Goal: Task Accomplishment & Management: Complete application form

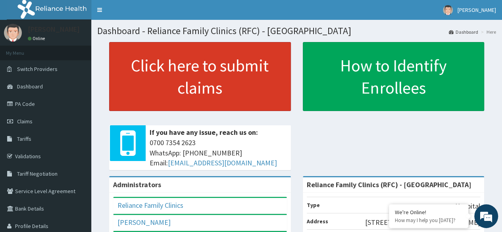
click at [178, 69] on link "Click here to submit claims" at bounding box center [200, 76] width 182 height 69
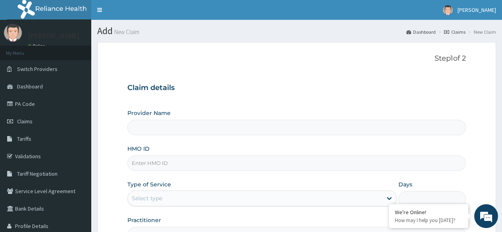
type input "Reliance Family Clinics (RFC) - [GEOGRAPHIC_DATA]"
click at [240, 157] on input "HMO ID" at bounding box center [296, 163] width 339 height 15
paste input "TIE/10017/D"
drag, startPoint x: 501, startPoint y: 143, endPoint x: 508, endPoint y: 144, distance: 6.9
click at [502, 144] on html "R EL Toggle navigation Huldah Abiola Huldah Abiola - huldah@getreliancehealth.c…" at bounding box center [251, 163] width 502 height 326
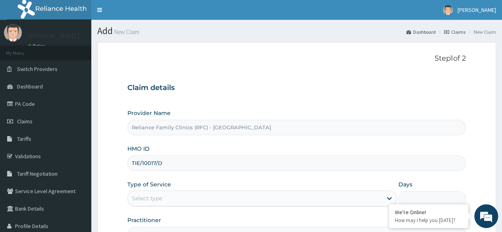
scroll to position [79, 0]
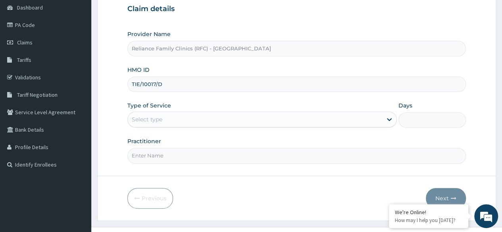
click at [214, 91] on input "TIE/10017/D" at bounding box center [296, 84] width 339 height 15
type input "T"
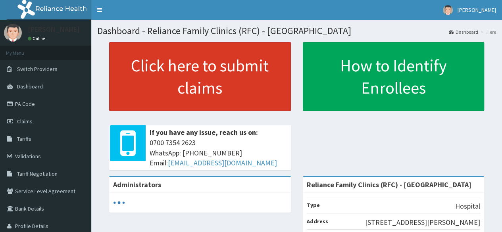
click at [166, 74] on link "Click here to submit claims" at bounding box center [200, 76] width 182 height 69
click at [232, 89] on link "Click here to submit claims" at bounding box center [200, 76] width 182 height 69
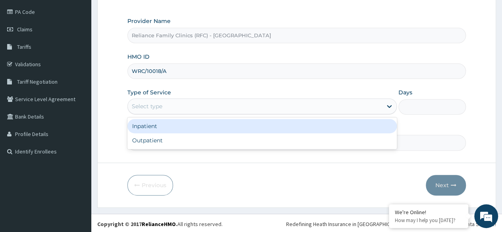
click at [219, 112] on div "Select type" at bounding box center [255, 106] width 255 height 13
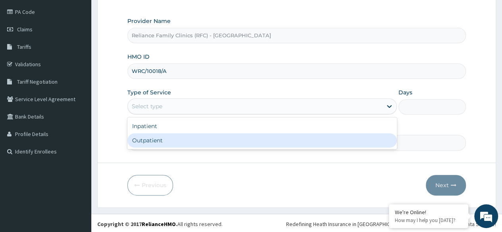
click at [221, 135] on div "Outpatient" at bounding box center [262, 140] width 270 height 14
type input "1"
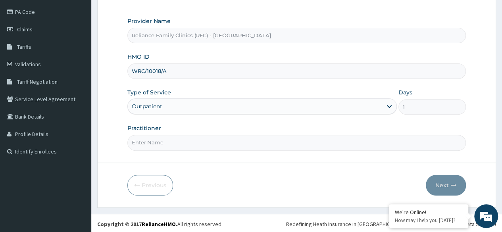
click at [241, 145] on input "Practitioner" at bounding box center [296, 142] width 339 height 15
type input "locum"
click at [445, 180] on button "Next" at bounding box center [446, 185] width 40 height 21
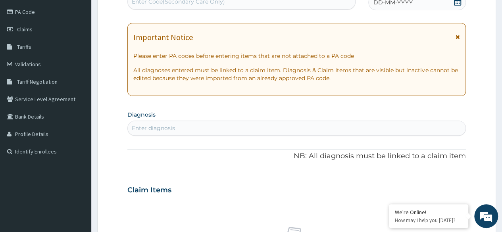
click at [402, 10] on div "DD-MM-YYYY" at bounding box center [418, 2] width 98 height 16
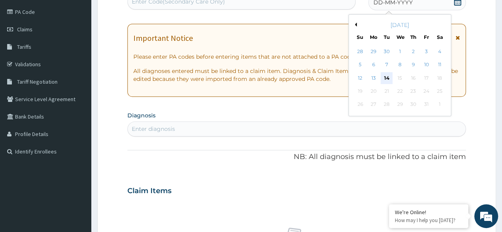
click at [384, 79] on div "14" at bounding box center [387, 78] width 12 height 12
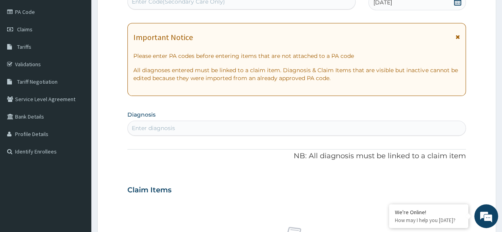
click at [224, 131] on div "Enter diagnosis" at bounding box center [297, 128] width 338 height 13
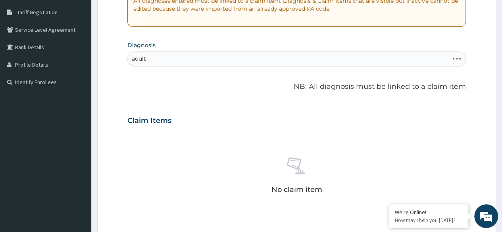
scroll to position [337, 0]
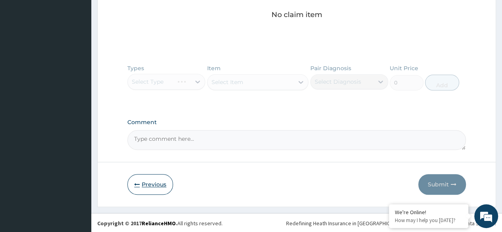
type input "adult"
click at [154, 182] on button "Previous" at bounding box center [150, 184] width 46 height 21
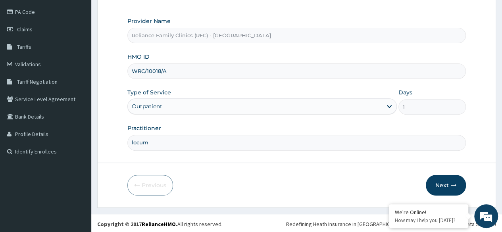
drag, startPoint x: 179, startPoint y: 75, endPoint x: 131, endPoint y: 76, distance: 48.1
click at [131, 76] on input "WRC/10018/A" at bounding box center [296, 71] width 339 height 15
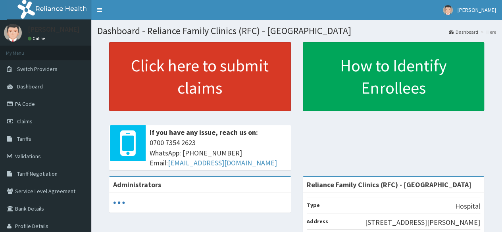
drag, startPoint x: 0, startPoint y: 0, endPoint x: 248, endPoint y: 85, distance: 261.8
click at [248, 85] on link "Click here to submit claims" at bounding box center [200, 76] width 182 height 69
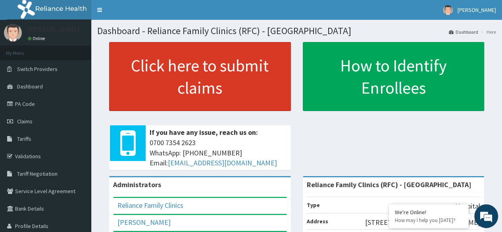
click at [256, 57] on link "Click here to submit claims" at bounding box center [200, 76] width 182 height 69
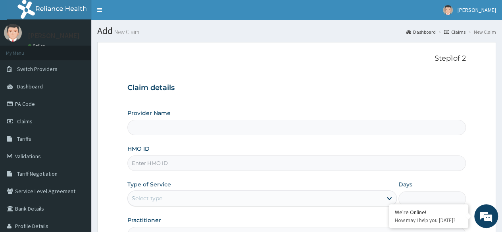
click at [242, 166] on input "HMO ID" at bounding box center [296, 163] width 339 height 15
paste input "WRC/10018/A"
type input "WRC/10018/A"
type input "Reliance Family Clinics (RFC) - [GEOGRAPHIC_DATA]"
type input "WRC/10018/A"
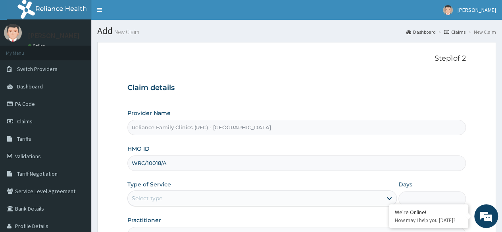
click at [501, 147] on section "Step 1 of 2 Claim details Provider Name Reliance Family Clinics (RFC) - Lekki H…" at bounding box center [296, 171] width 411 height 270
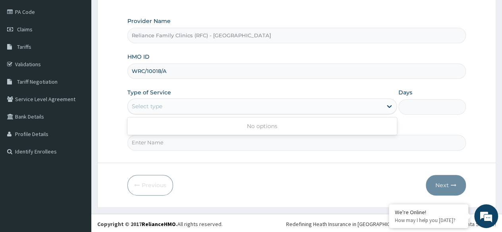
click at [264, 112] on div "Select type" at bounding box center [262, 106] width 270 height 16
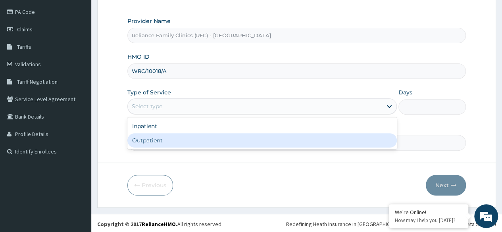
click at [258, 140] on div "Outpatient" at bounding box center [262, 140] width 270 height 14
type input "1"
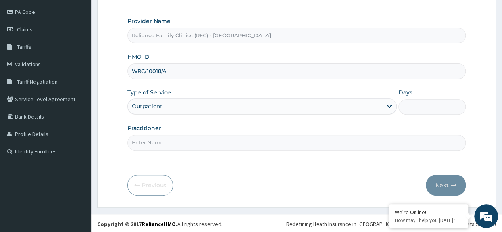
click at [260, 144] on input "Practitioner" at bounding box center [296, 142] width 339 height 15
type input "locum"
click at [440, 181] on button "Next" at bounding box center [446, 185] width 40 height 21
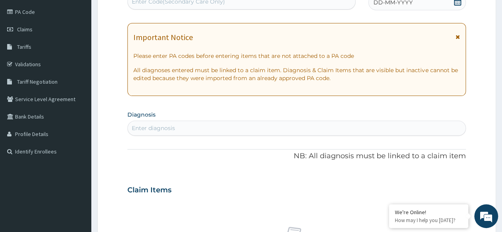
click at [422, 11] on div "PA Code / Prescription Code Enter Code(Secondary Care Only) Encounter Date DD-M…" at bounding box center [296, 189] width 339 height 411
click at [425, 7] on div "DD-MM-YYYY" at bounding box center [418, 2] width 98 height 16
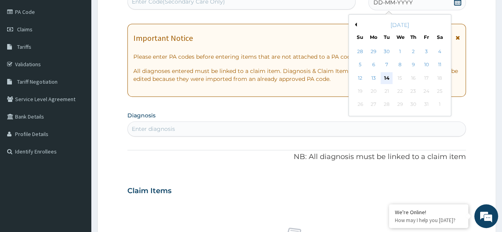
click at [390, 77] on div "14" at bounding box center [387, 78] width 12 height 12
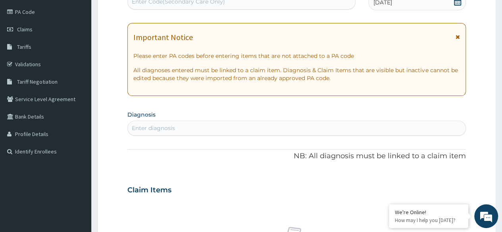
click at [356, 125] on div "Enter diagnosis" at bounding box center [297, 128] width 338 height 13
type input "adult"
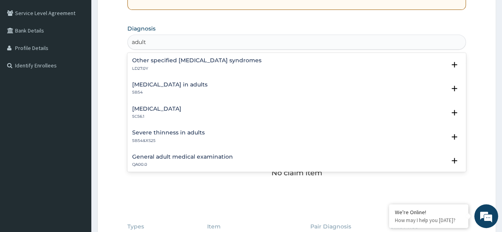
scroll to position [187, 0]
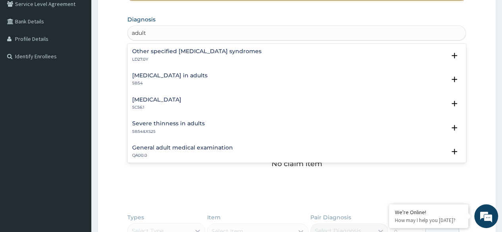
click at [154, 149] on h4 "General adult medical examination" at bounding box center [182, 148] width 101 height 6
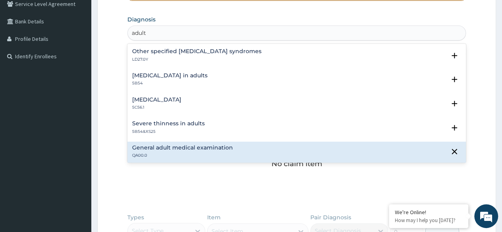
click at [154, 149] on h4 "General adult medical examination" at bounding box center [182, 148] width 101 height 6
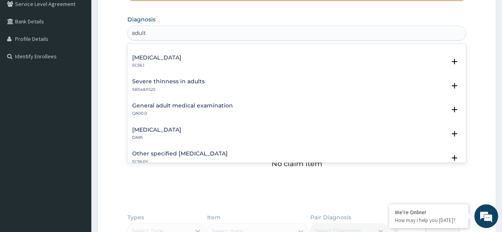
scroll to position [48, 0]
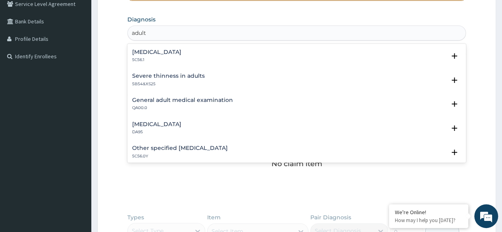
click at [155, 97] on h4 "General adult medical examination" at bounding box center [182, 100] width 101 height 6
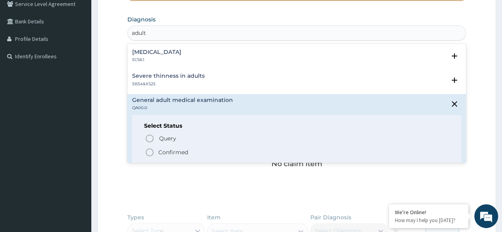
click at [175, 145] on div "Query Query covers suspected (?), Keep in view (kiv), Ruled out (r/o) Confirmed" at bounding box center [296, 145] width 305 height 24
click at [176, 149] on p "Confirmed" at bounding box center [173, 153] width 30 height 8
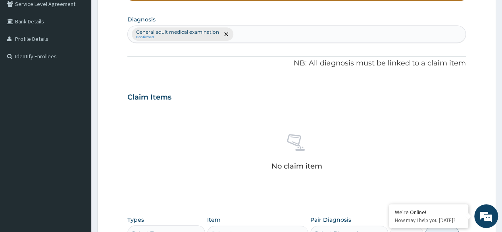
scroll to position [339, 0]
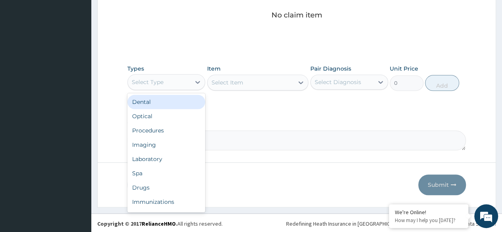
click at [178, 82] on div "Select Type" at bounding box center [159, 82] width 63 height 13
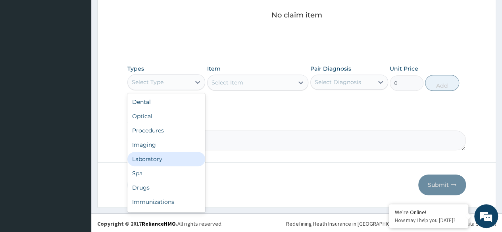
click at [183, 158] on div "Laboratory" at bounding box center [166, 159] width 78 height 14
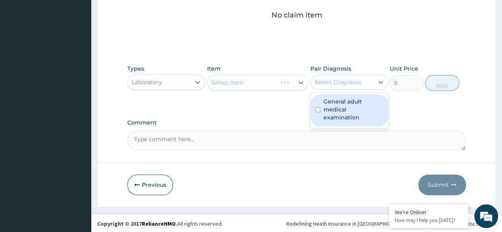
click at [345, 84] on div "Select Diagnosis" at bounding box center [338, 82] width 46 height 8
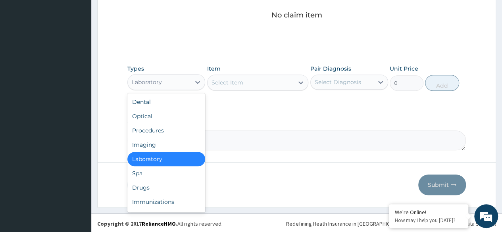
click at [171, 80] on div "Laboratory" at bounding box center [159, 82] width 63 height 13
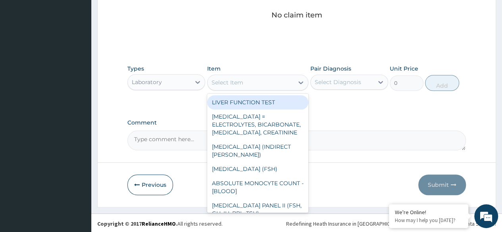
click at [239, 82] on div "Select Item" at bounding box center [228, 83] width 32 height 8
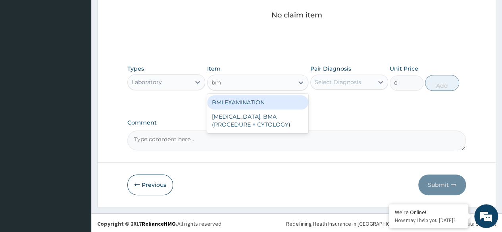
type input "bmi"
click at [270, 102] on div "BMI EXAMINATION" at bounding box center [258, 102] width 102 height 14
type input "1225.5"
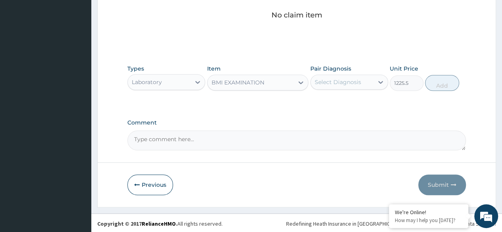
click at [342, 69] on label "Pair Diagnosis" at bounding box center [331, 69] width 41 height 8
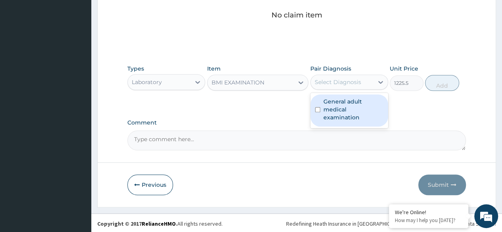
click at [346, 78] on div "Select Diagnosis" at bounding box center [338, 82] width 46 height 8
click at [357, 104] on label "General adult medical examination" at bounding box center [354, 110] width 60 height 24
checkbox input "true"
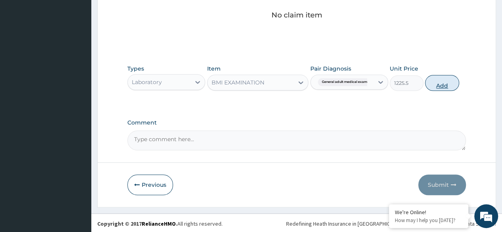
click at [447, 87] on button "Add" at bounding box center [442, 83] width 34 height 16
type input "0"
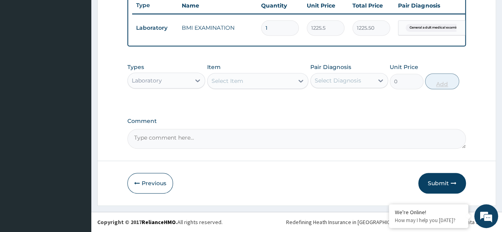
scroll to position [307, 0]
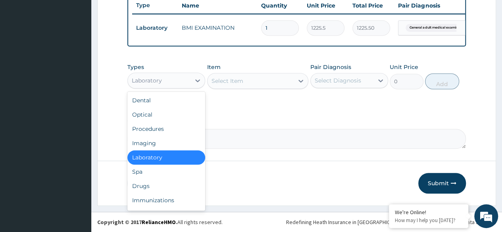
click at [136, 80] on div "Laboratory" at bounding box center [147, 81] width 30 height 8
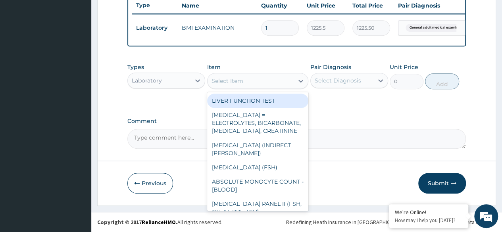
click at [233, 74] on div "Select Item" at bounding box center [258, 81] width 102 height 16
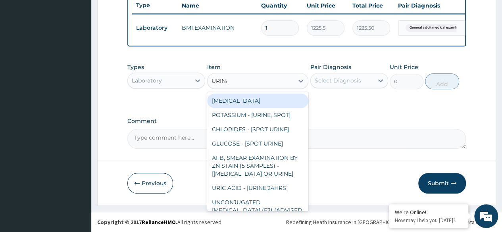
type input "URINAL"
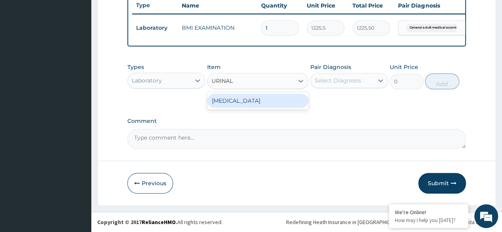
click at [266, 106] on div "URINALYSIS" at bounding box center [258, 101] width 102 height 14
type input "1531.875"
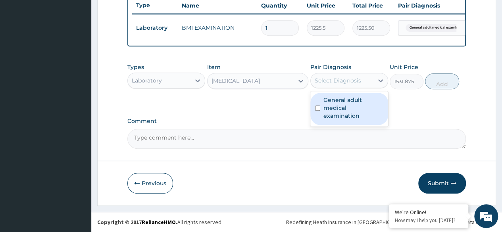
click at [348, 88] on div "Select Diagnosis" at bounding box center [350, 80] width 78 height 15
click at [351, 96] on label "General adult medical examination" at bounding box center [354, 108] width 60 height 24
checkbox input "true"
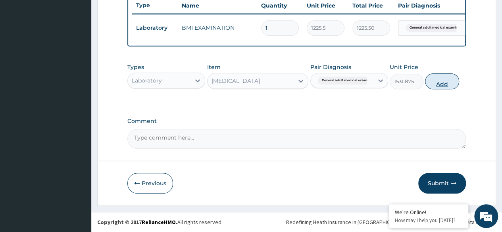
click at [448, 85] on button "Add" at bounding box center [442, 81] width 34 height 16
type input "0"
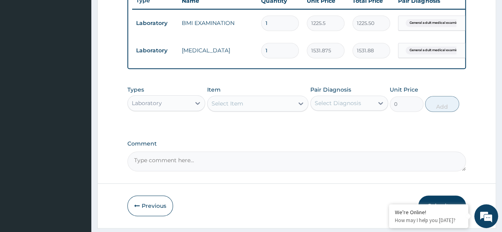
click at [205, 116] on div "Types Laboratory Item Select Item Pair Diagnosis Select Diagnosis Unit Price 0 …" at bounding box center [296, 99] width 339 height 34
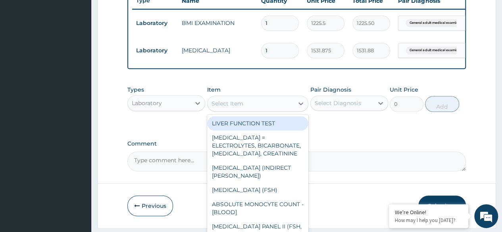
click at [233, 108] on div "Select Item" at bounding box center [228, 104] width 32 height 8
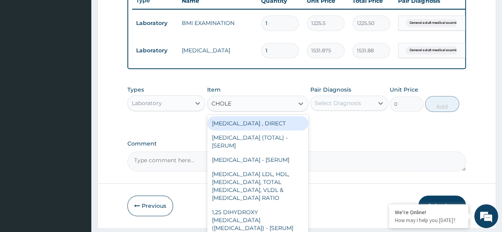
type input "CHOLES"
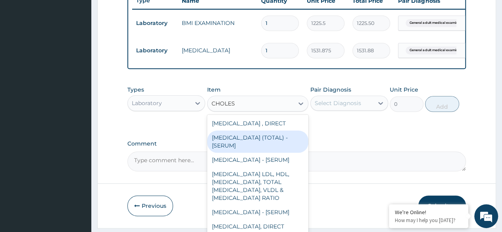
click at [274, 153] on div "[MEDICAL_DATA] (TOTAL) - [SERUM]" at bounding box center [258, 142] width 102 height 22
type input "2880"
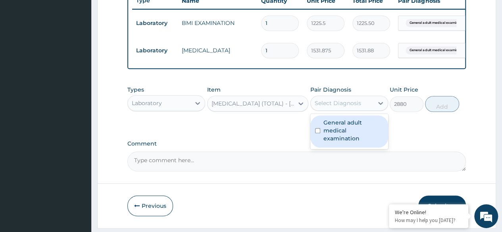
click at [349, 110] on div "Select Diagnosis" at bounding box center [342, 103] width 63 height 13
click at [357, 131] on label "General adult medical examination" at bounding box center [354, 131] width 60 height 24
checkbox input "true"
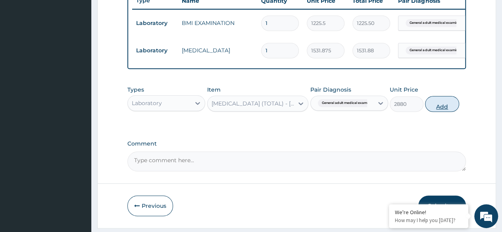
click at [439, 112] on button "Add" at bounding box center [442, 104] width 34 height 16
type input "0"
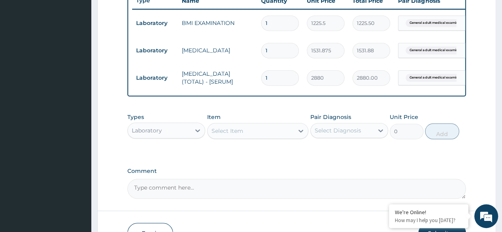
scroll to position [362, 0]
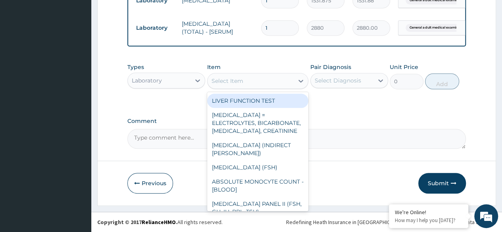
click at [261, 83] on div "Select Item" at bounding box center [251, 81] width 87 height 13
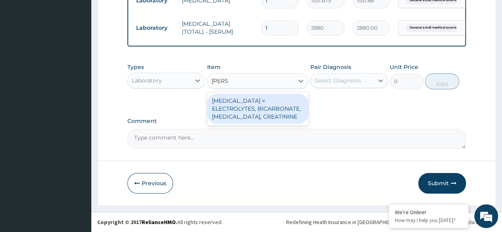
type input "RENAL"
click at [290, 109] on div "[MEDICAL_DATA] = ELECTROLYTES, BICARBONATE, [MEDICAL_DATA], CREATININE" at bounding box center [258, 109] width 102 height 30
type input "4595.625"
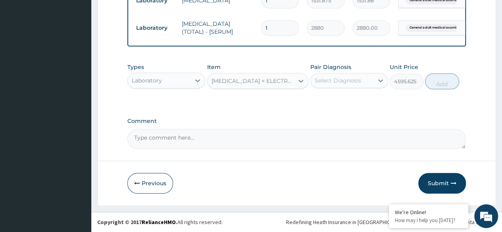
click at [348, 91] on div "Types Laboratory Item RENAL FUNCTION TESTS = ELECTROLYTES, BICARBONATE, UREA, C…" at bounding box center [296, 76] width 339 height 34
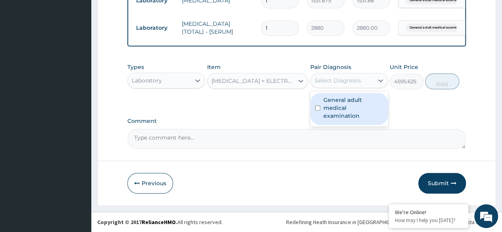
click at [358, 85] on div "Select Diagnosis" at bounding box center [342, 80] width 63 height 13
click at [364, 104] on label "General adult medical examination" at bounding box center [354, 108] width 60 height 24
checkbox input "true"
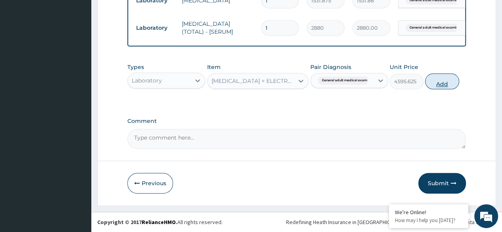
click at [449, 88] on button "Add" at bounding box center [442, 81] width 34 height 16
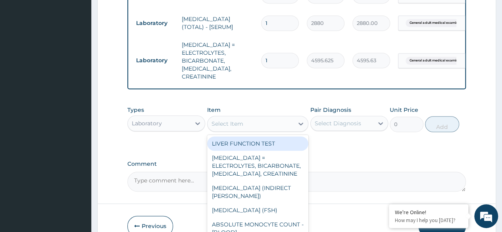
click at [292, 123] on div "Select Item" at bounding box center [251, 124] width 87 height 13
click at [271, 142] on div "LIVER FUNCTION TEST" at bounding box center [258, 144] width 102 height 14
type input "4595.625"
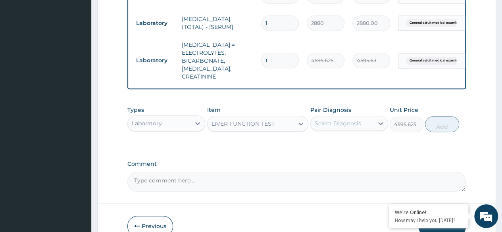
click at [328, 130] on div "Types Laboratory Item LIVER FUNCTION TEST Pair Diagnosis Select Diagnosis Unit …" at bounding box center [296, 119] width 339 height 34
click at [349, 120] on div "Select Diagnosis" at bounding box center [338, 124] width 46 height 8
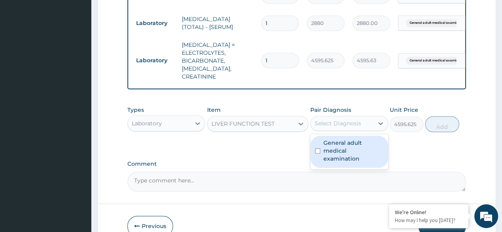
click at [357, 141] on label "General adult medical examination" at bounding box center [354, 151] width 60 height 24
checkbox input "true"
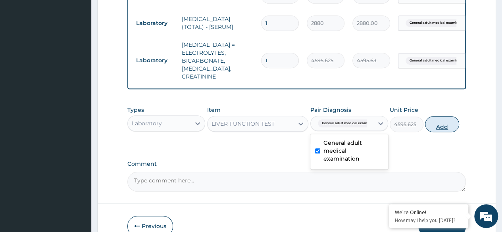
click at [440, 123] on button "Add" at bounding box center [442, 124] width 34 height 16
type input "0"
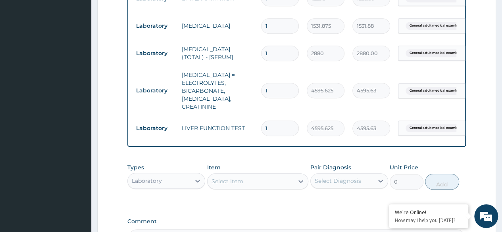
scroll to position [430, 0]
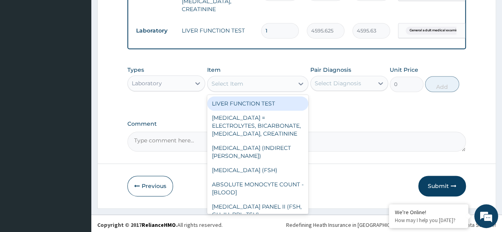
click at [278, 86] on div "Select Item" at bounding box center [251, 83] width 87 height 13
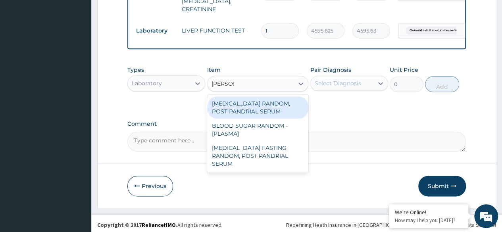
type input "RANDOM"
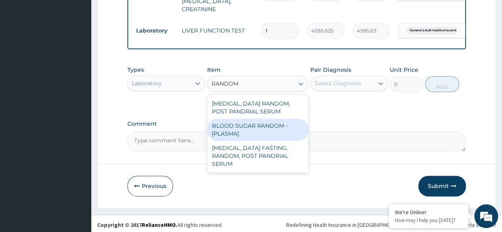
click at [276, 119] on div "BLOOD SUGAR RANDOM - [PLASMA]" at bounding box center [258, 130] width 102 height 22
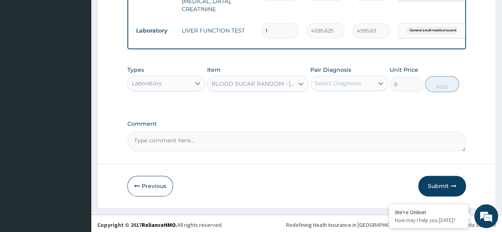
type input "1800"
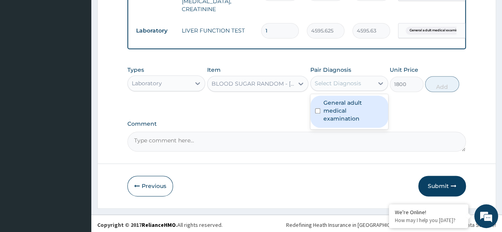
click at [336, 86] on div "Select Diagnosis" at bounding box center [342, 83] width 63 height 13
click at [361, 112] on label "General adult medical examination" at bounding box center [354, 111] width 60 height 24
checkbox input "true"
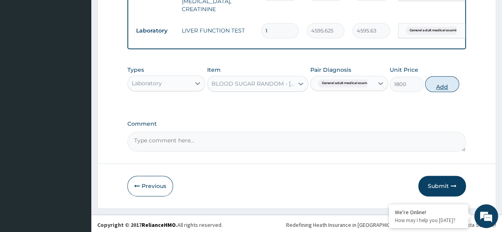
click at [444, 88] on button "Add" at bounding box center [442, 84] width 34 height 16
type input "0"
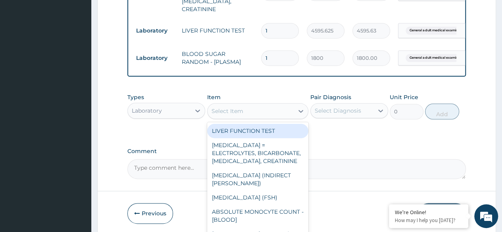
click at [267, 108] on div "Select Item" at bounding box center [251, 111] width 87 height 13
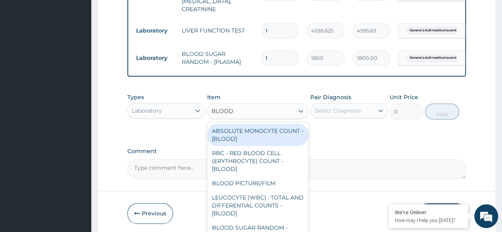
type input "BLOOD P"
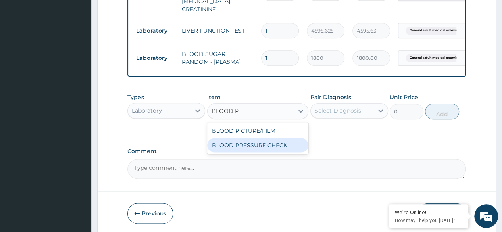
type input "1225.5"
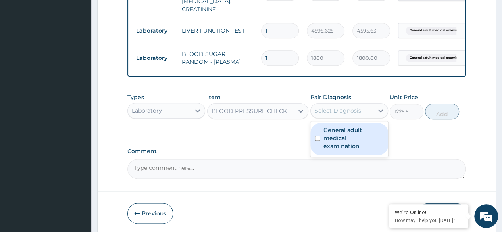
drag, startPoint x: 338, startPoint y: 106, endPoint x: 350, endPoint y: 141, distance: 37.3
click at [350, 118] on div "option General adult medical examination, selected. option General adult medica…" at bounding box center [350, 110] width 78 height 15
click at [350, 141] on div "General adult medical examination" at bounding box center [350, 139] width 78 height 32
checkbox input "true"
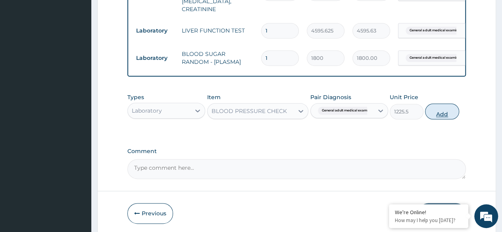
click at [456, 112] on button "Add" at bounding box center [442, 112] width 34 height 16
type input "0"
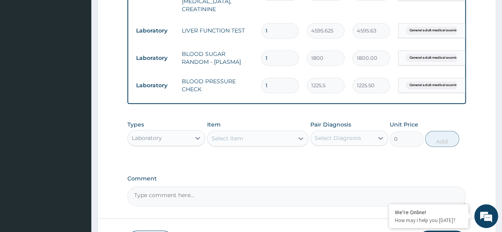
scroll to position [484, 0]
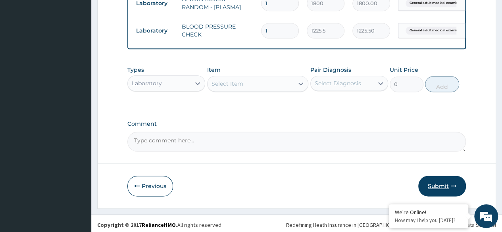
click at [441, 179] on button "Submit" at bounding box center [443, 186] width 48 height 21
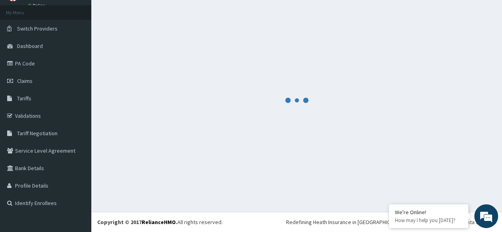
scroll to position [40, 0]
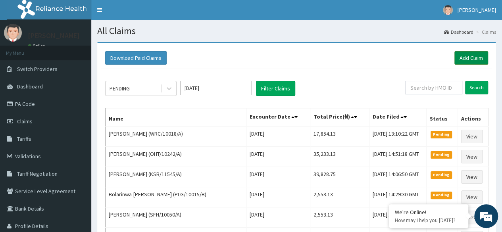
click at [475, 57] on link "Add Claim" at bounding box center [472, 58] width 34 height 14
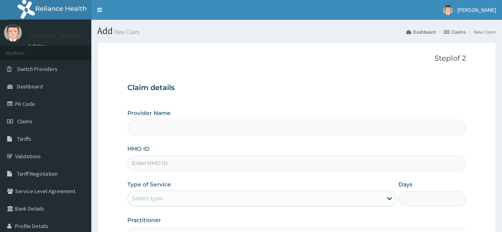
type input "Reliance Family Clinics (RFC) - [GEOGRAPHIC_DATA]"
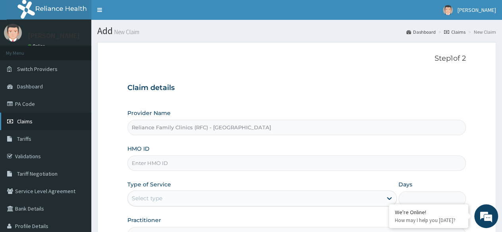
click at [23, 116] on link "Claims" at bounding box center [45, 121] width 91 height 17
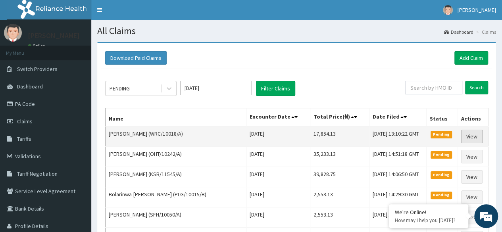
click at [481, 138] on link "View" at bounding box center [471, 137] width 21 height 14
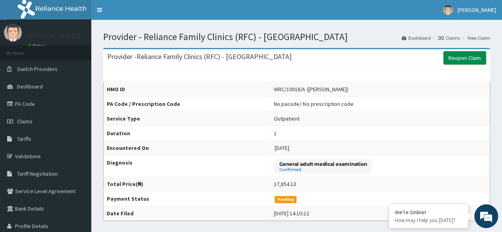
click at [469, 58] on link "Reopen Claim" at bounding box center [465, 58] width 43 height 14
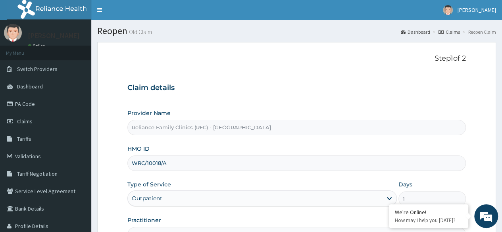
scroll to position [92, 0]
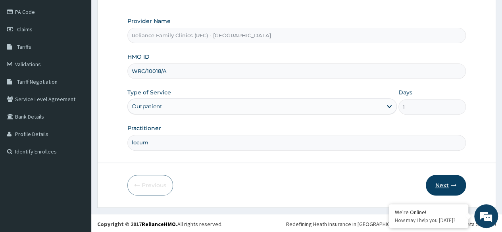
click at [442, 188] on button "Next" at bounding box center [446, 185] width 40 height 21
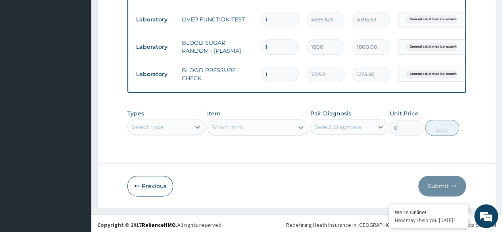
scroll to position [0, 0]
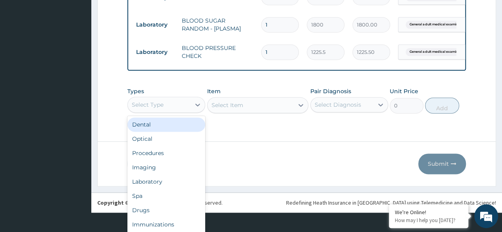
click at [170, 113] on div "option Dental focused, 1 of 10. 10 results available. Use Up and Down to choose…" at bounding box center [166, 105] width 78 height 16
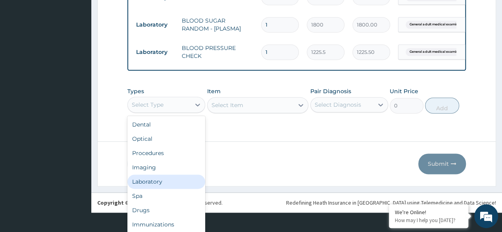
click at [176, 176] on div "Laboratory" at bounding box center [166, 182] width 78 height 14
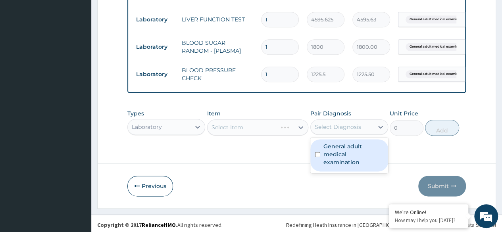
drag, startPoint x: 345, startPoint y: 130, endPoint x: 348, endPoint y: 148, distance: 18.5
click at [348, 135] on div "option General adult medical examination focused, 1 of 1. 1 result available. U…" at bounding box center [350, 127] width 78 height 15
click at [348, 148] on label "General adult medical examination" at bounding box center [354, 155] width 60 height 24
checkbox input "true"
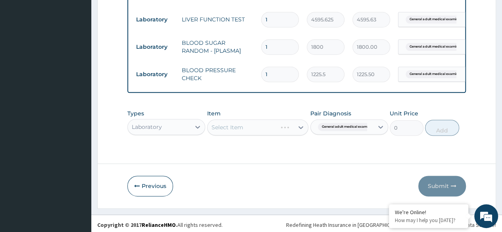
click at [262, 127] on div "Select Item" at bounding box center [258, 128] width 102 height 16
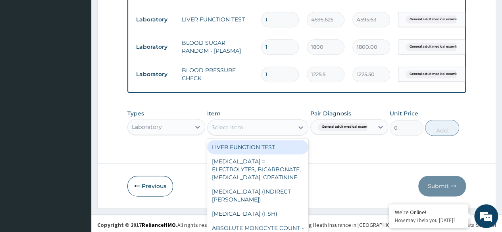
scroll to position [23, 0]
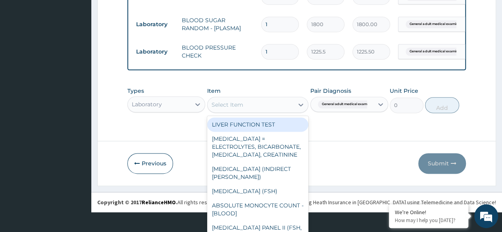
click at [262, 113] on div "option LIVER FUNCTION TEST focused, 1 of 431. 431 results available. Use Up and…" at bounding box center [258, 105] width 102 height 16
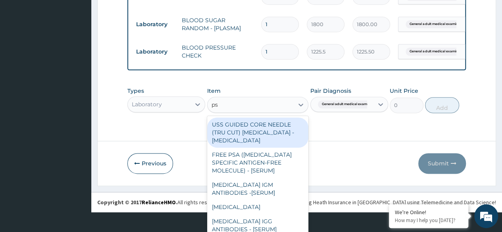
type input "psa"
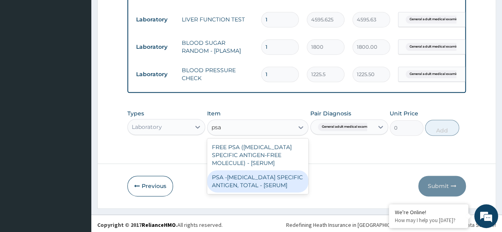
click at [279, 173] on div "PSA -[MEDICAL_DATA] SPECIFIC ANTIGEN, TOTAL - [SERUM]" at bounding box center [258, 181] width 102 height 22
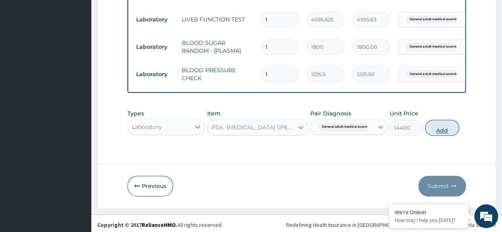
click at [442, 127] on button "Add" at bounding box center [442, 128] width 34 height 16
type input "0"
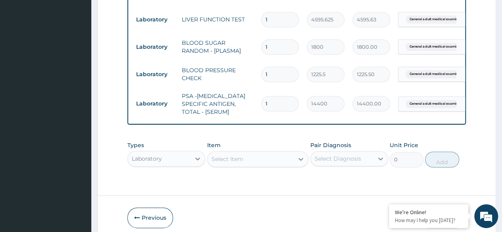
scroll to position [473, 0]
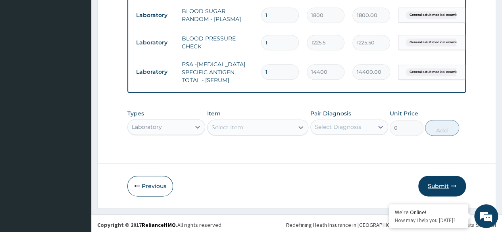
click at [439, 187] on button "Submit" at bounding box center [443, 186] width 48 height 21
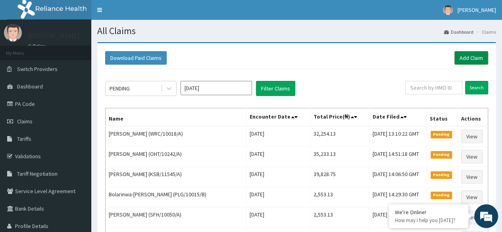
click at [471, 62] on link "Add Claim" at bounding box center [472, 58] width 34 height 14
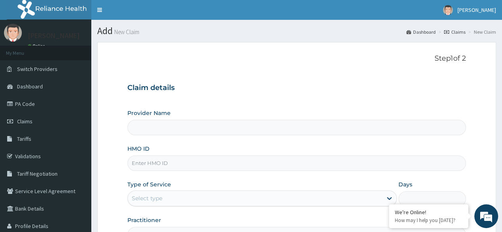
type input "Reliance Family Clinics (RFC) - [GEOGRAPHIC_DATA]"
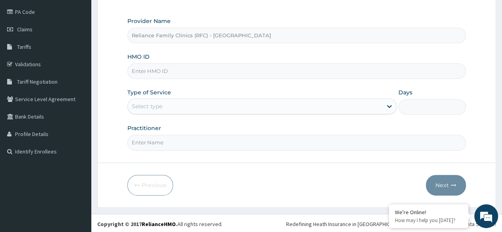
click at [276, 71] on input "HMO ID" at bounding box center [296, 71] width 339 height 15
paste input "WRC/10001/A"
type input "WRC/10001/A"
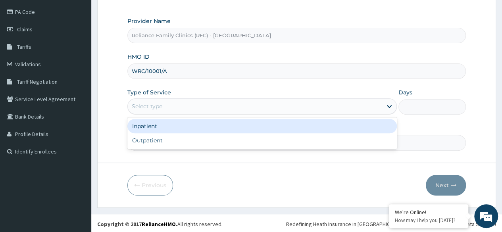
click at [276, 105] on div "Select type" at bounding box center [255, 106] width 255 height 13
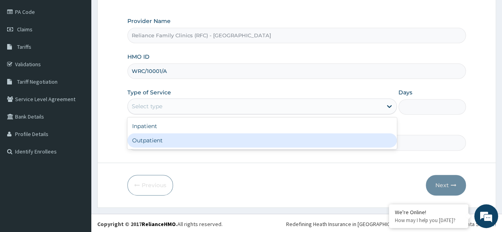
click at [258, 136] on div "Outpatient" at bounding box center [262, 140] width 270 height 14
type input "1"
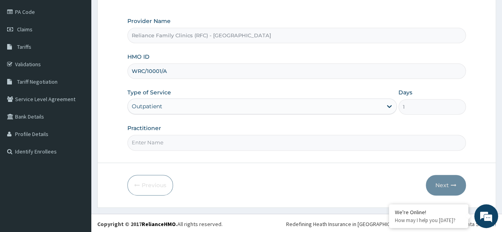
click at [237, 147] on input "Practitioner" at bounding box center [296, 142] width 339 height 15
type input "locum"
click at [438, 183] on button "Next" at bounding box center [446, 185] width 40 height 21
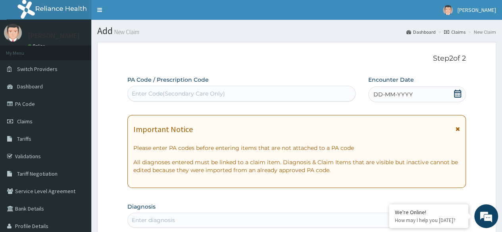
click at [396, 89] on div "DD-MM-YYYY" at bounding box center [418, 95] width 98 height 16
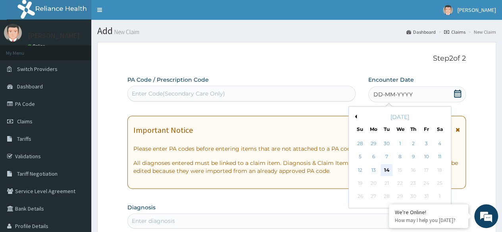
click at [387, 172] on div "14" at bounding box center [387, 170] width 12 height 12
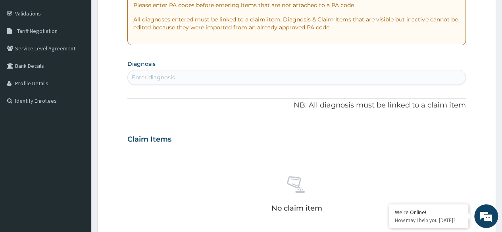
scroll to position [164, 0]
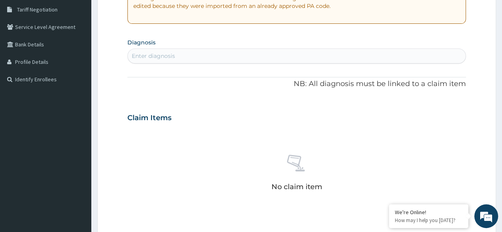
click at [361, 60] on div "Enter diagnosis" at bounding box center [297, 56] width 338 height 13
type input "ADULT"
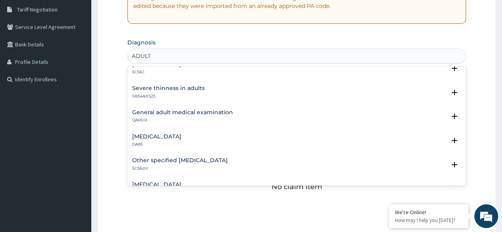
scroll to position [64, 0]
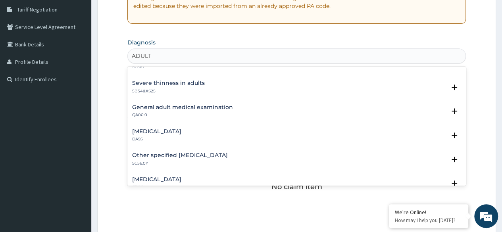
click at [149, 104] on h4 "General adult medical examination" at bounding box center [182, 107] width 101 height 6
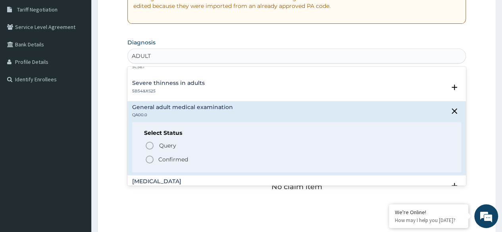
click at [163, 157] on p "Confirmed" at bounding box center [173, 160] width 30 height 8
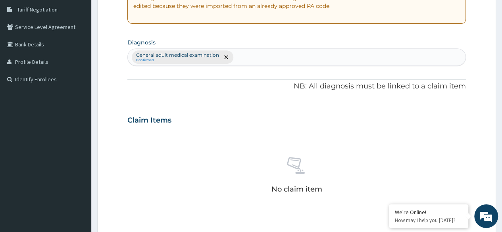
scroll to position [339, 0]
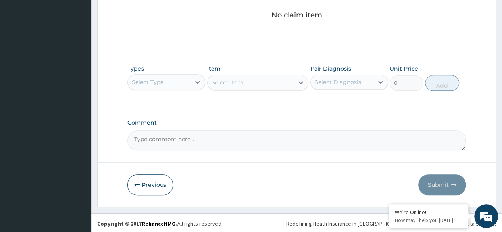
click at [194, 72] on div "Types Select Type" at bounding box center [166, 78] width 78 height 26
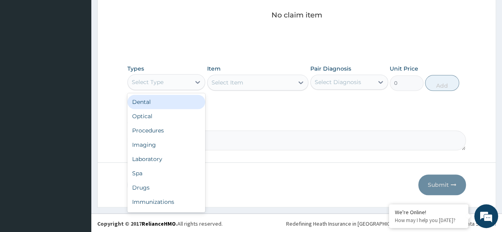
click at [189, 77] on div "Select Type" at bounding box center [159, 82] width 63 height 13
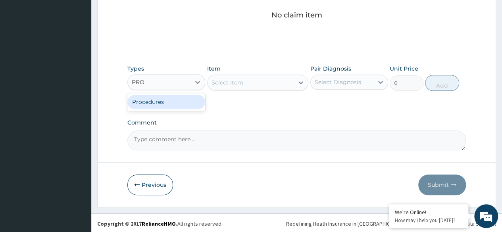
type input "PROC"
click at [169, 80] on div "PROC" at bounding box center [159, 82] width 63 height 13
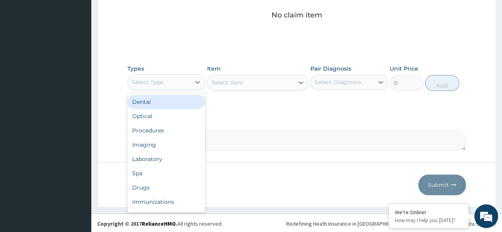
click at [169, 80] on div "Select Type" at bounding box center [159, 82] width 63 height 13
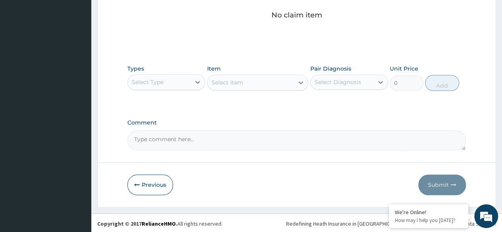
click at [169, 80] on div "Select Type" at bounding box center [159, 82] width 63 height 13
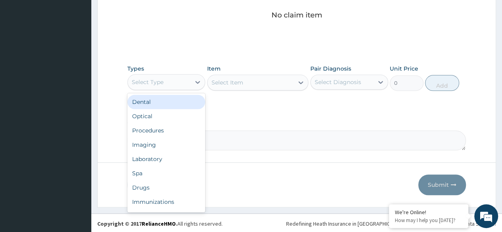
click at [169, 80] on div "Select Type" at bounding box center [159, 82] width 63 height 13
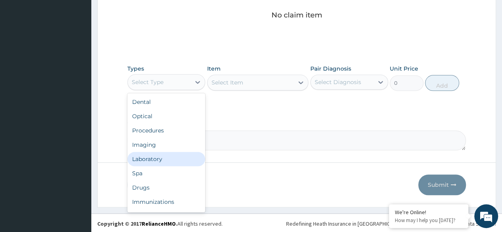
click at [169, 159] on div "Laboratory" at bounding box center [166, 159] width 78 height 14
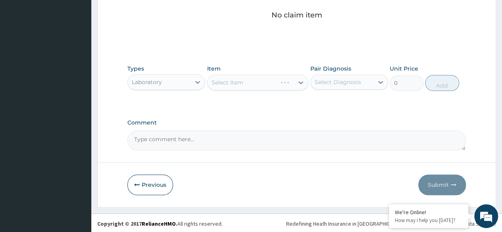
click at [345, 94] on div "Types Laboratory Item Select Item Pair Diagnosis Select Diagnosis Unit Price 0 …" at bounding box center [296, 84] width 339 height 46
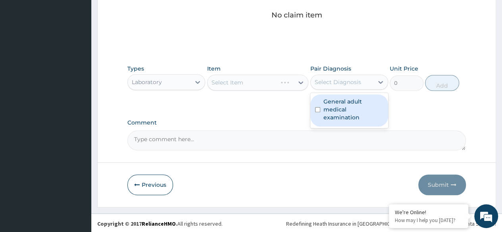
click at [353, 89] on div "Select Diagnosis" at bounding box center [350, 82] width 78 height 15
click at [353, 100] on label "General adult medical examination" at bounding box center [354, 110] width 60 height 24
checkbox input "true"
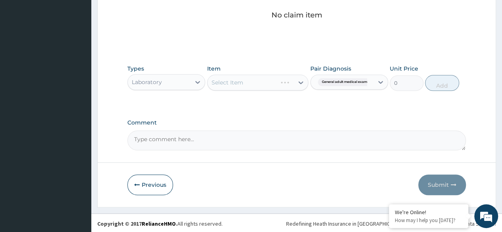
click at [269, 82] on div "Select Item" at bounding box center [258, 83] width 102 height 16
click at [277, 81] on div "Select Item" at bounding box center [251, 82] width 87 height 13
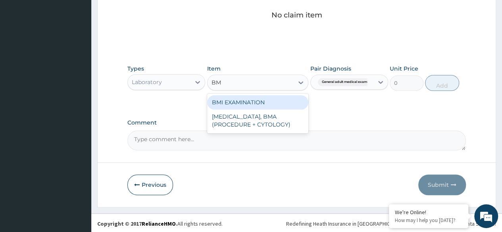
type input "BMI"
click at [284, 101] on div "BMI EXAMINATION" at bounding box center [258, 102] width 102 height 14
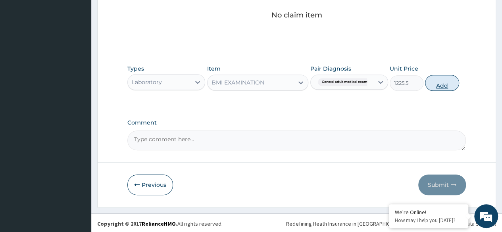
click at [444, 88] on button "Add" at bounding box center [442, 83] width 34 height 16
type input "0"
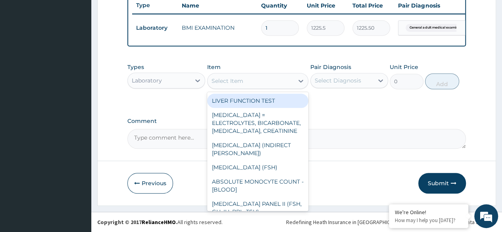
click at [255, 78] on div "Select Item" at bounding box center [251, 81] width 87 height 13
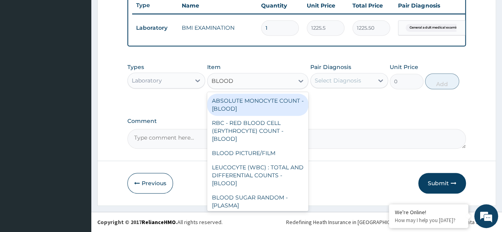
type input "BLOOD P"
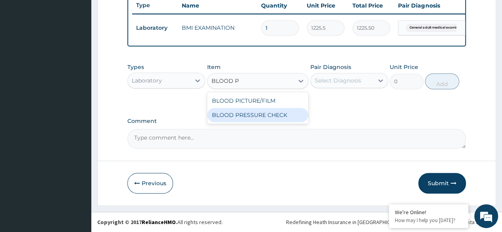
click at [269, 119] on div "BLOOD PRESSURE CHECK" at bounding box center [258, 115] width 102 height 14
type input "1225.5"
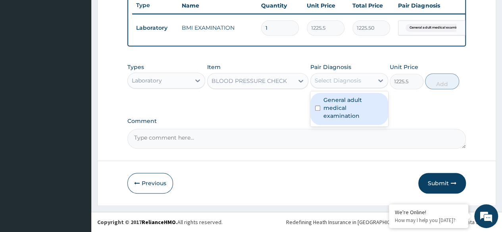
click at [364, 81] on div "Select Diagnosis" at bounding box center [342, 80] width 63 height 13
click at [362, 102] on label "General adult medical examination" at bounding box center [354, 108] width 60 height 24
checkbox input "true"
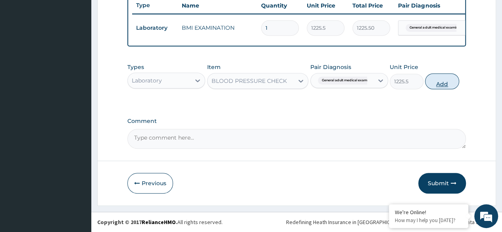
click at [443, 81] on button "Add" at bounding box center [442, 81] width 34 height 16
type input "0"
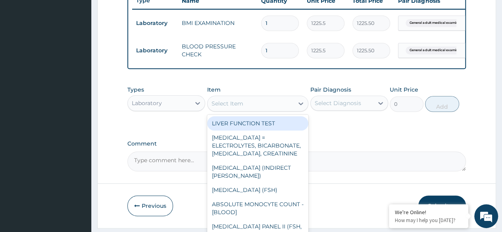
click at [238, 110] on div "Select Item" at bounding box center [251, 103] width 87 height 13
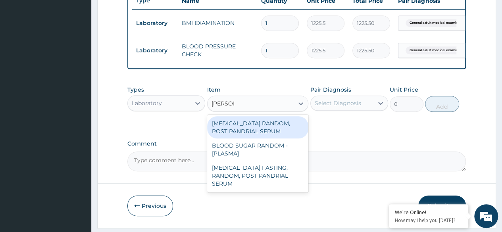
type input "RANDOM"
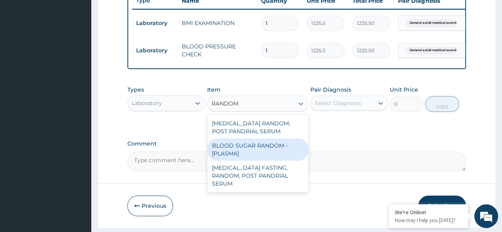
click at [266, 155] on div "BLOOD SUGAR RANDOM - [PLASMA]" at bounding box center [258, 150] width 102 height 22
type input "1800"
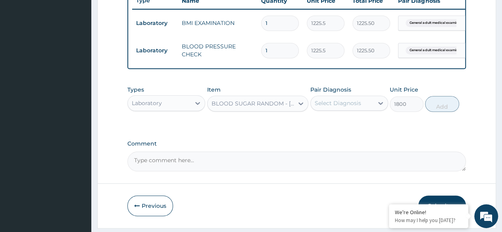
click at [355, 112] on div "Pair Diagnosis Select Diagnosis" at bounding box center [350, 99] width 78 height 26
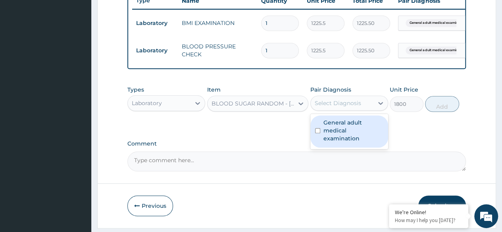
click at [363, 110] on div "Select Diagnosis" at bounding box center [342, 103] width 63 height 13
click at [363, 127] on label "General adult medical examination" at bounding box center [354, 131] width 60 height 24
checkbox input "true"
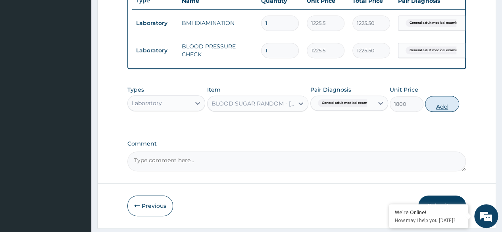
click at [444, 108] on button "Add" at bounding box center [442, 104] width 34 height 16
type input "0"
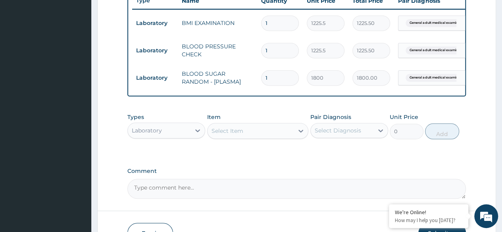
scroll to position [362, 0]
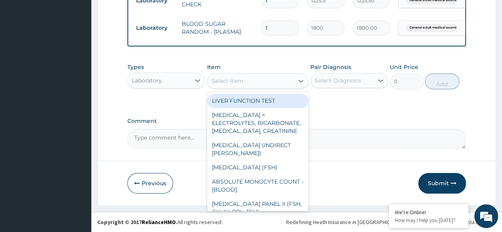
click at [271, 85] on div "Select Item" at bounding box center [251, 81] width 87 height 13
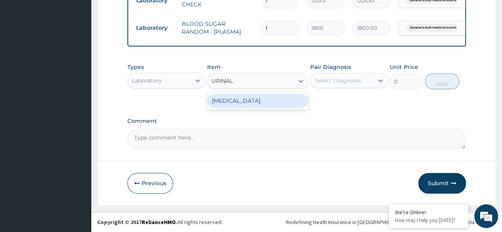
type input "URINAL"
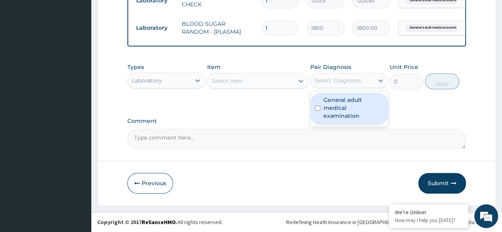
click at [342, 88] on div "Select Diagnosis" at bounding box center [350, 80] width 78 height 15
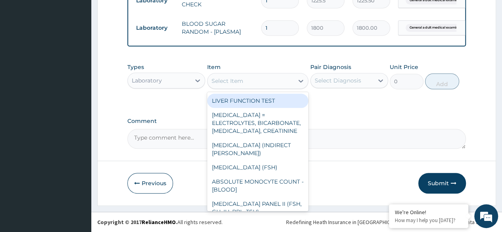
click at [278, 85] on div "Select Item" at bounding box center [251, 81] width 87 height 13
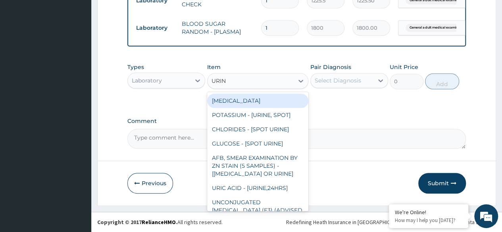
type input "URINA"
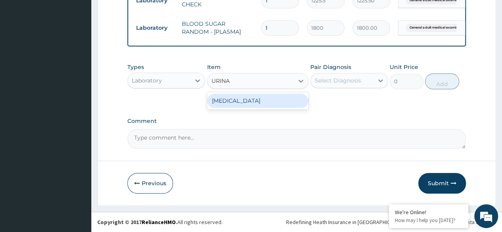
click at [258, 101] on div "[MEDICAL_DATA]" at bounding box center [258, 101] width 102 height 14
type input "1531.875"
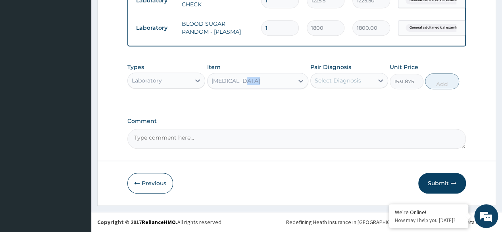
click at [258, 101] on div "Types Laboratory Item URINALYSIS Pair Diagnosis Select Diagnosis Unit Price 153…" at bounding box center [296, 82] width 339 height 46
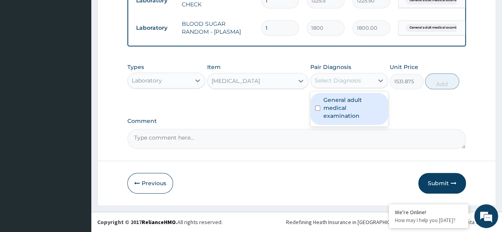
drag, startPoint x: 334, startPoint y: 83, endPoint x: 347, endPoint y: 109, distance: 28.8
click at [347, 88] on div "option General adult medical examination, selected. option General adult medica…" at bounding box center [350, 80] width 78 height 15
click at [347, 109] on label "General adult medical examination" at bounding box center [354, 108] width 60 height 24
checkbox input "true"
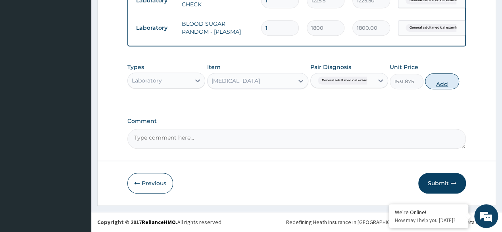
click at [443, 85] on button "Add" at bounding box center [442, 81] width 34 height 16
type input "0"
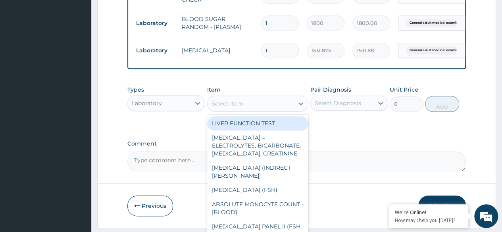
click at [276, 112] on div "Select Item" at bounding box center [258, 104] width 102 height 16
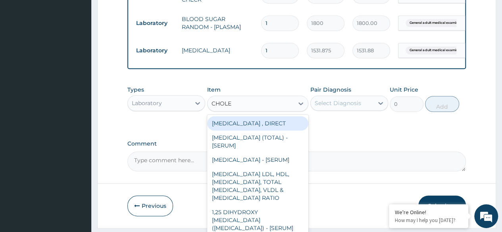
type input "CHOLES"
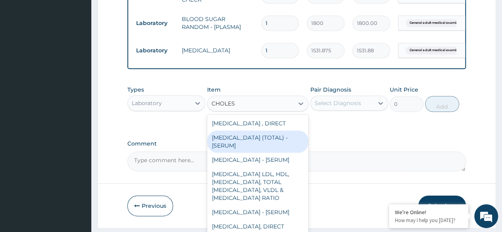
click at [274, 152] on div "[MEDICAL_DATA] (TOTAL) - [SERUM]" at bounding box center [258, 142] width 102 height 22
type input "2880"
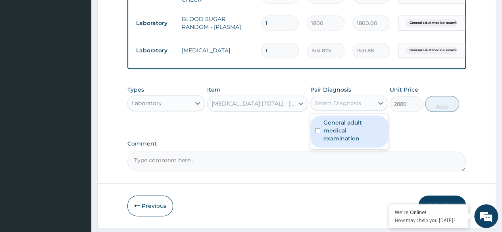
click at [326, 110] on div "Select Diagnosis" at bounding box center [342, 103] width 63 height 13
click at [340, 128] on label "General adult medical examination" at bounding box center [354, 131] width 60 height 24
checkbox input "true"
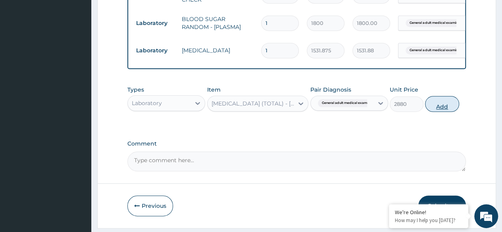
click at [446, 109] on button "Add" at bounding box center [442, 104] width 34 height 16
type input "0"
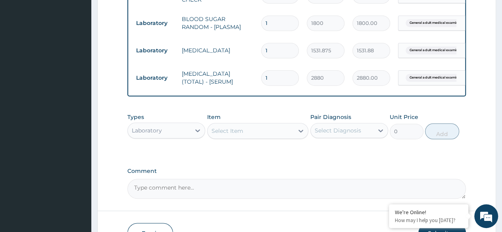
scroll to position [417, 0]
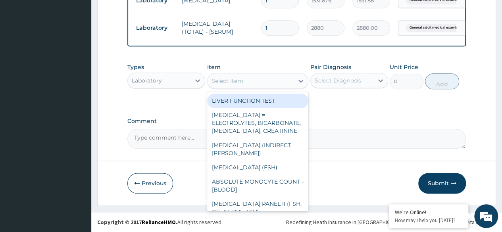
click at [263, 82] on div "Select Item" at bounding box center [251, 81] width 87 height 13
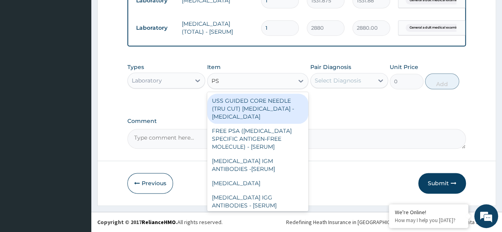
type input "PSA"
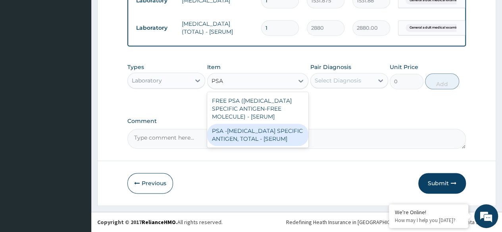
click at [287, 131] on div "PSA -[MEDICAL_DATA] SPECIFIC ANTIGEN, TOTAL - [SERUM]" at bounding box center [258, 135] width 102 height 22
type input "14400"
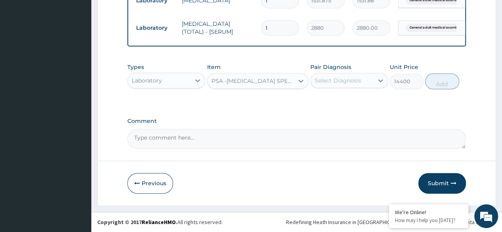
click at [319, 89] on div "Pair Diagnosis Select Diagnosis" at bounding box center [350, 76] width 78 height 26
click at [336, 84] on div "Select Diagnosis" at bounding box center [338, 81] width 46 height 8
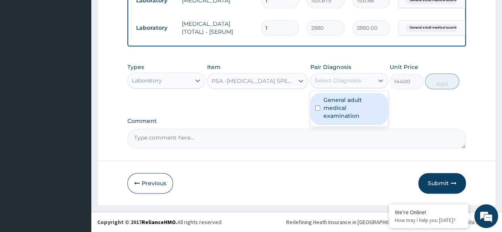
click at [355, 110] on label "General adult medical examination" at bounding box center [354, 108] width 60 height 24
checkbox input "true"
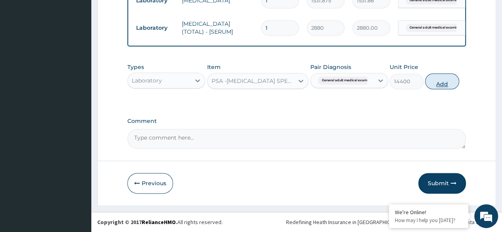
click at [445, 77] on button "Add" at bounding box center [442, 81] width 34 height 16
type input "0"
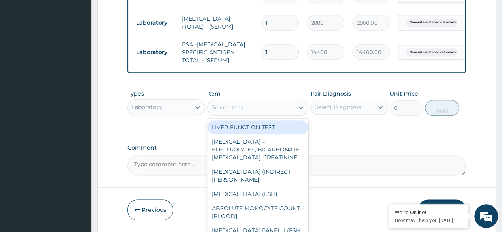
click at [278, 113] on div "Select Item" at bounding box center [251, 107] width 87 height 13
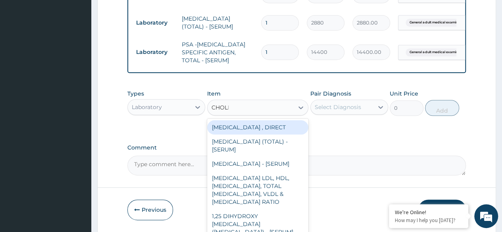
type input "CHOLES"
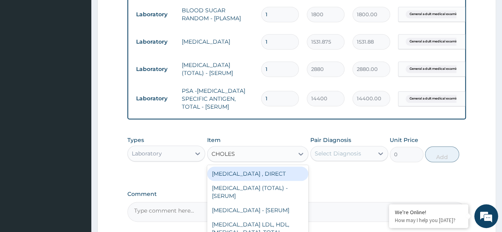
scroll to position [402, 0]
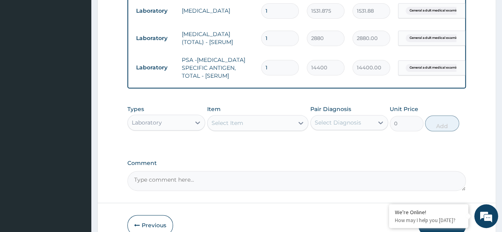
click at [268, 127] on div "Select Item" at bounding box center [251, 123] width 87 height 13
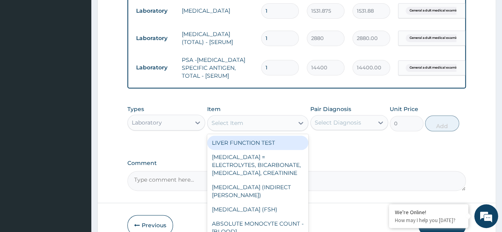
click at [268, 127] on div "Select Item" at bounding box center [251, 123] width 87 height 13
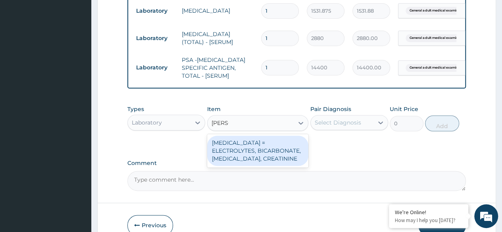
type input "RENAL"
click at [233, 154] on div "[MEDICAL_DATA] = ELECTROLYTES, BICARBONATE, [MEDICAL_DATA], CREATININE" at bounding box center [258, 151] width 102 height 30
type input "4595.625"
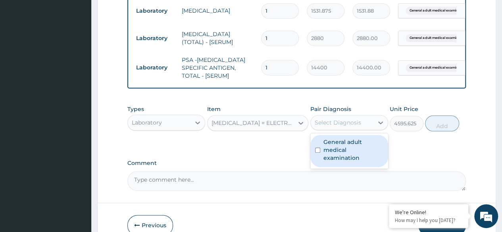
click at [356, 130] on div "Select Diagnosis" at bounding box center [350, 122] width 78 height 15
click at [355, 149] on label "General adult medical examination" at bounding box center [354, 150] width 60 height 24
checkbox input "true"
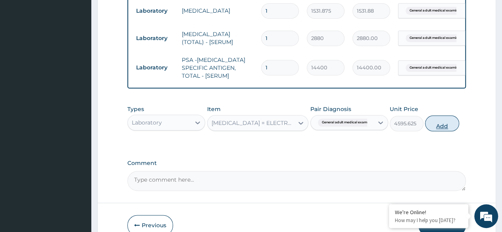
click at [438, 131] on button "Add" at bounding box center [442, 124] width 34 height 16
type input "0"
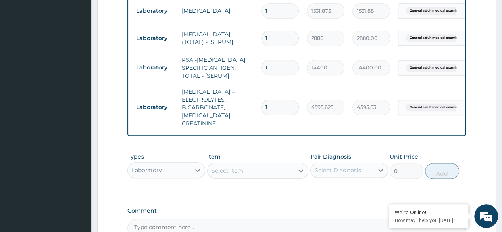
scroll to position [489, 0]
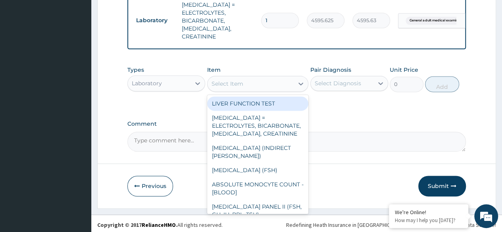
click at [243, 80] on div "Select Item" at bounding box center [251, 83] width 87 height 13
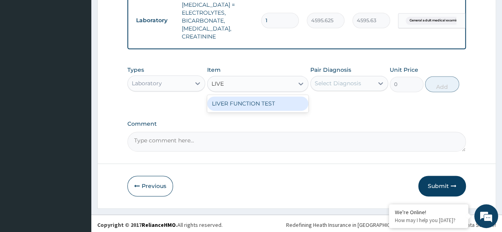
type input "LIVER"
click at [261, 100] on div "LIVER FUNCTION TEST" at bounding box center [258, 103] width 102 height 14
type input "4595.625"
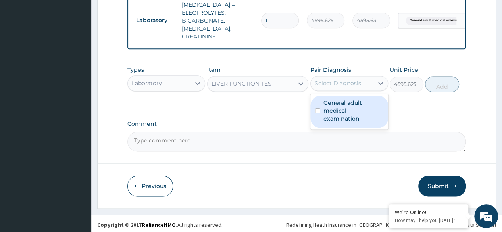
click at [334, 79] on div "Select Diagnosis" at bounding box center [338, 83] width 46 height 8
click at [354, 109] on label "General adult medical examination" at bounding box center [354, 111] width 60 height 24
checkbox input "true"
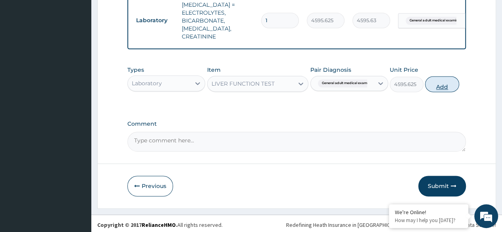
click at [436, 85] on button "Add" at bounding box center [442, 84] width 34 height 16
type input "0"
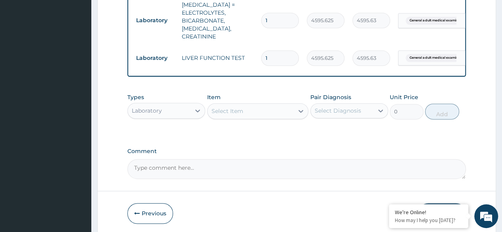
scroll to position [516, 0]
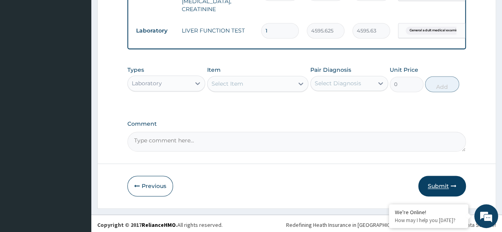
click at [443, 186] on button "Submit" at bounding box center [443, 186] width 48 height 21
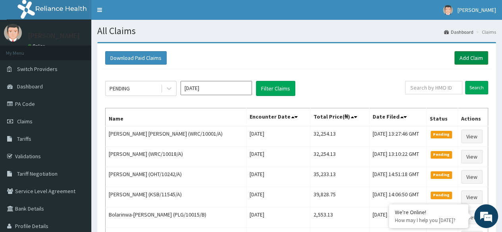
click at [476, 60] on link "Add Claim" at bounding box center [472, 58] width 34 height 14
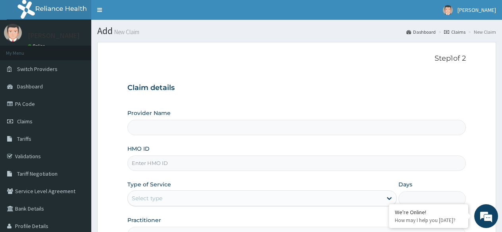
type input "Reliance Family Clinics (RFC) - [GEOGRAPHIC_DATA]"
click at [221, 166] on input "HMO ID" at bounding box center [296, 163] width 339 height 15
paste input "WRC/10019/A"
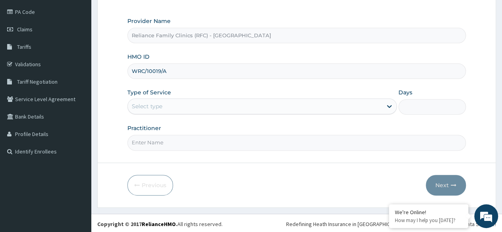
type input "WRC/10019/A"
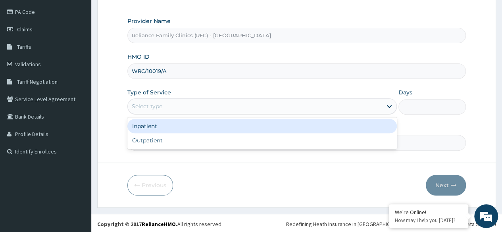
click at [256, 111] on div "Select type" at bounding box center [255, 106] width 255 height 13
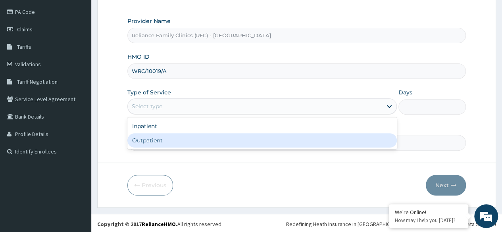
click at [249, 138] on div "Outpatient" at bounding box center [262, 140] width 270 height 14
type input "1"
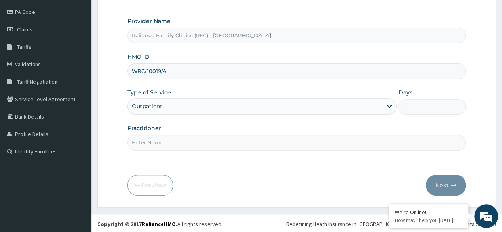
click at [246, 143] on input "Practitioner" at bounding box center [296, 142] width 339 height 15
click at [453, 183] on icon "button" at bounding box center [454, 186] width 6 height 6
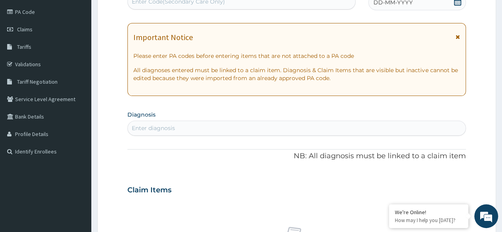
click at [398, 1] on span "DD-MM-YYYY" at bounding box center [393, 2] width 39 height 8
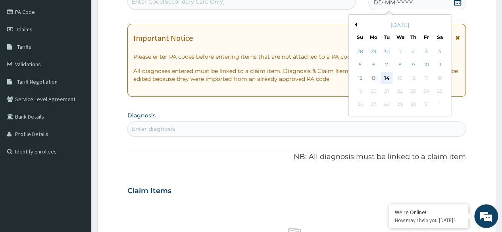
click at [387, 77] on div "14" at bounding box center [387, 78] width 12 height 12
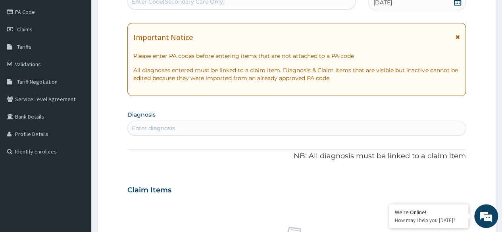
click at [347, 133] on div "Enter diagnosis" at bounding box center [297, 128] width 338 height 13
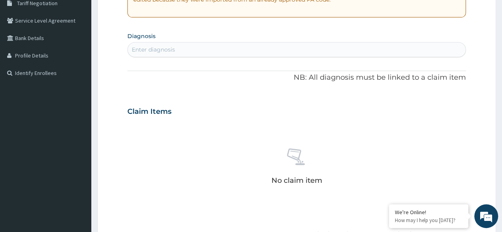
scroll to position [160, 0]
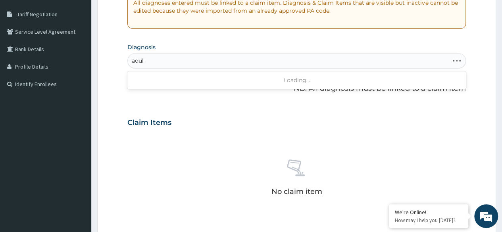
type input "adult"
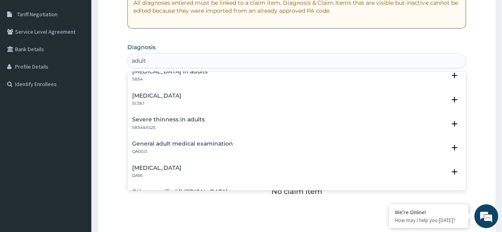
scroll to position [48, 0]
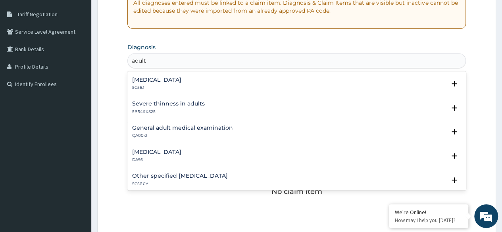
click at [159, 127] on h4 "General adult medical examination" at bounding box center [182, 128] width 101 height 6
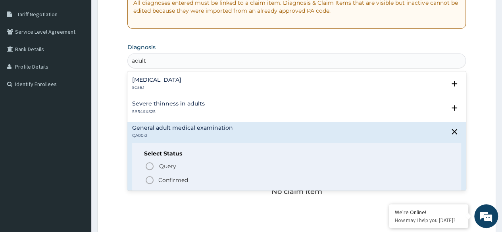
click at [177, 182] on p "Confirmed" at bounding box center [173, 180] width 30 height 8
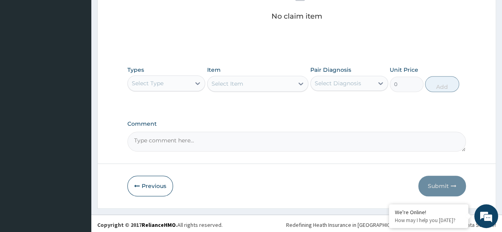
scroll to position [339, 0]
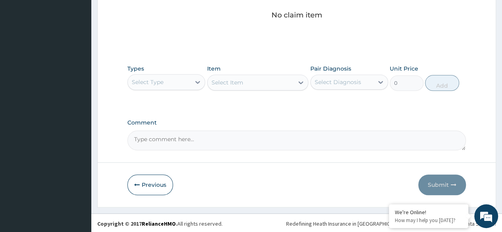
click at [193, 93] on div "Types Select Type Item Select Item Pair Diagnosis Select Diagnosis Unit Price 0…" at bounding box center [296, 78] width 339 height 34
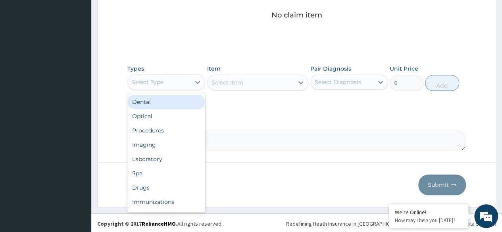
click at [188, 77] on div "Select Type" at bounding box center [159, 82] width 63 height 13
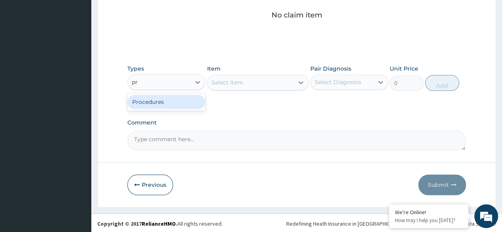
type input "pro"
click at [172, 105] on div "Procedures" at bounding box center [166, 102] width 78 height 14
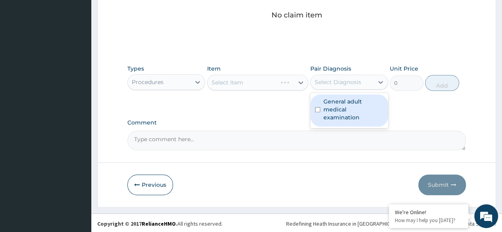
click at [332, 83] on div "Select Diagnosis" at bounding box center [338, 82] width 46 height 8
click at [353, 106] on label "General adult medical examination" at bounding box center [354, 110] width 60 height 24
checkbox input "true"
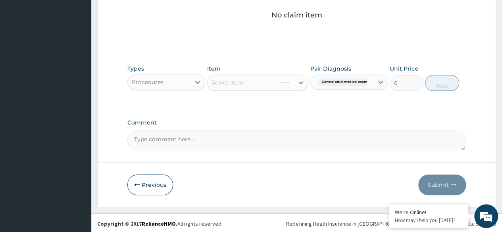
click at [281, 79] on div "Select Item" at bounding box center [258, 83] width 102 height 16
click at [279, 85] on div "Select Item" at bounding box center [258, 83] width 102 height 16
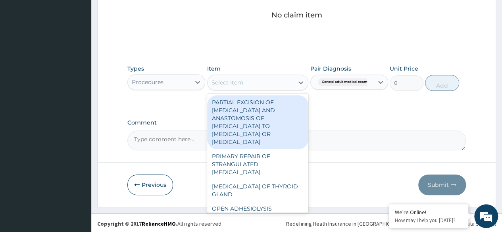
click at [279, 85] on div "Select Item" at bounding box center [251, 82] width 87 height 13
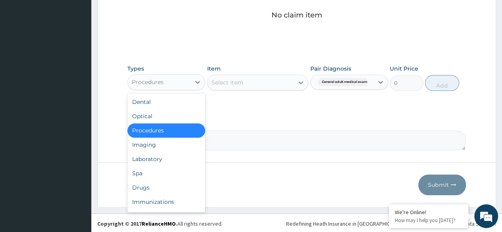
click at [183, 79] on div "Procedures" at bounding box center [159, 82] width 63 height 13
click at [178, 160] on div "Laboratory" at bounding box center [166, 159] width 78 height 14
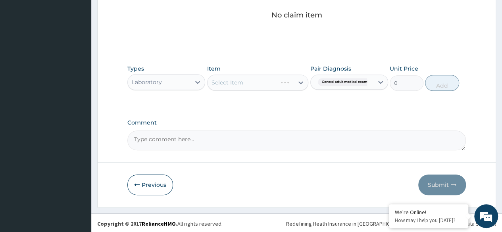
click at [246, 76] on div "Select Item" at bounding box center [258, 83] width 102 height 16
click at [239, 82] on div "Select Item" at bounding box center [258, 83] width 102 height 16
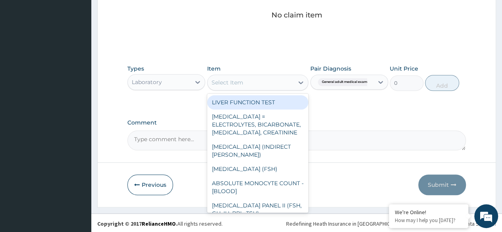
click at [239, 82] on div "Select Item" at bounding box center [228, 83] width 32 height 8
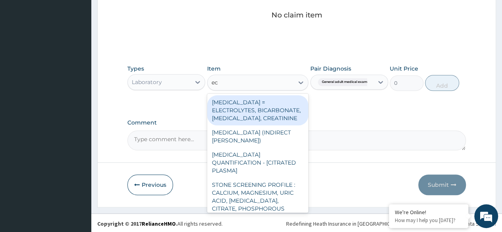
type input "[MEDICAL_DATA]"
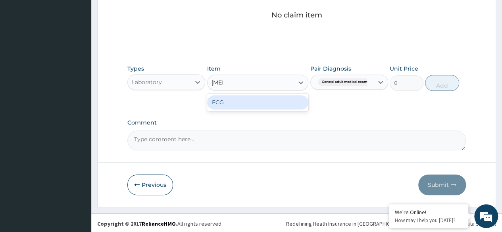
click at [273, 108] on div "ECG" at bounding box center [258, 102] width 102 height 14
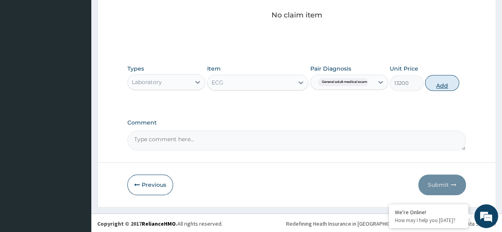
click at [445, 81] on button "Add" at bounding box center [442, 83] width 34 height 16
type input "0"
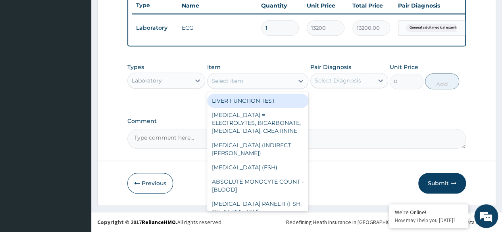
click at [232, 85] on div "Select Item" at bounding box center [228, 81] width 32 height 8
type input "bmi"
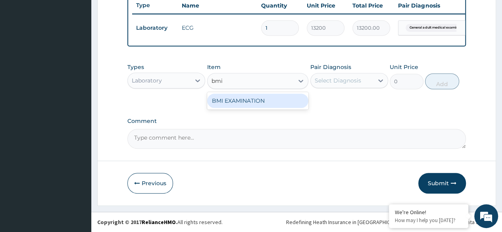
click at [261, 105] on div "BMI EXAMINATION" at bounding box center [258, 101] width 102 height 14
type input "1225.5"
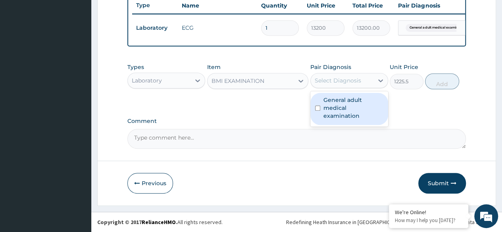
click at [332, 83] on div "Select Diagnosis" at bounding box center [338, 81] width 46 height 8
click at [357, 97] on label "General adult medical examination" at bounding box center [354, 108] width 60 height 24
checkbox input "true"
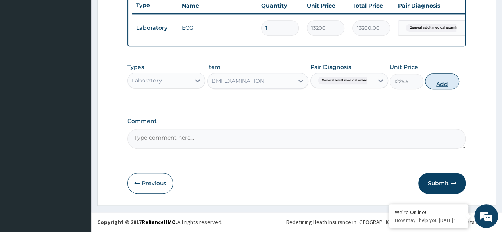
click at [441, 82] on button "Add" at bounding box center [442, 81] width 34 height 16
type input "0"
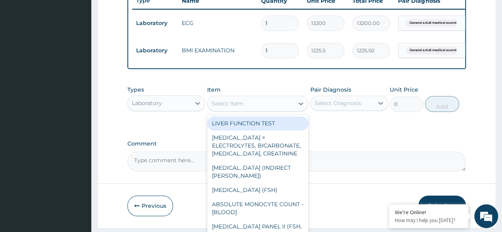
click at [253, 110] on div "Select Item" at bounding box center [251, 103] width 87 height 13
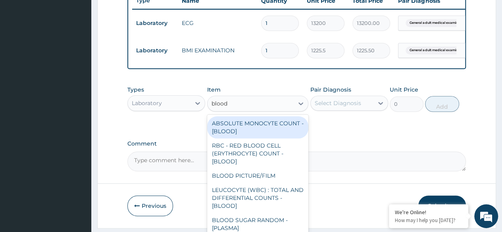
type input "blood p"
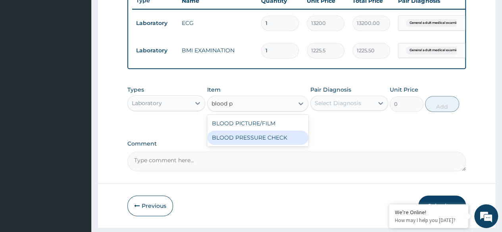
click at [277, 141] on div "BLOOD PRESSURE CHECK" at bounding box center [258, 138] width 102 height 14
type input "1225.5"
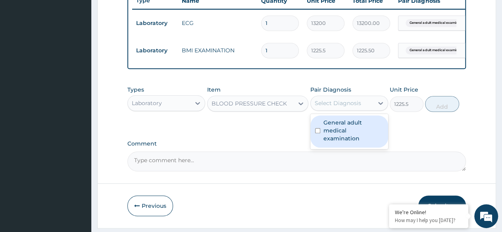
click at [349, 107] on div "Select Diagnosis" at bounding box center [338, 103] width 46 height 8
click at [353, 131] on label "General adult medical examination" at bounding box center [354, 131] width 60 height 24
checkbox input "true"
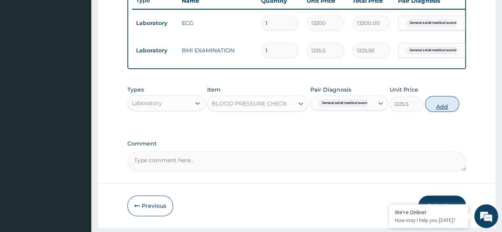
click at [442, 106] on button "Add" at bounding box center [442, 104] width 34 height 16
type input "0"
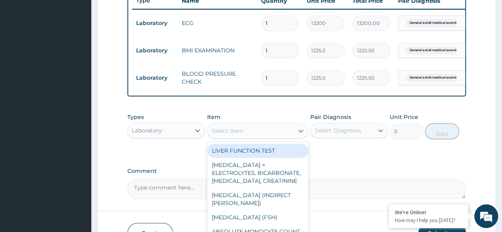
click at [272, 136] on div "Select Item" at bounding box center [251, 131] width 87 height 13
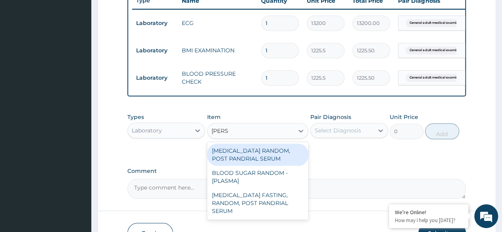
type input "random"
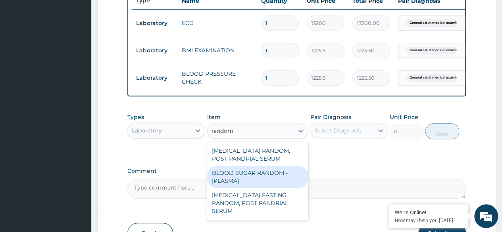
click at [234, 173] on div "BLOOD SUGAR RANDOM - [PLASMA]" at bounding box center [258, 177] width 102 height 22
type input "1800"
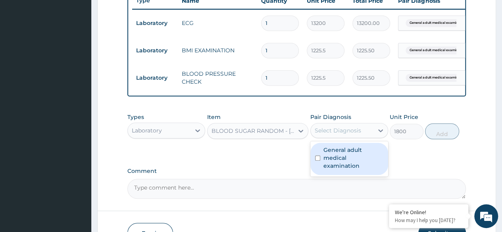
click at [336, 135] on div "Select Diagnosis" at bounding box center [338, 131] width 46 height 8
click at [342, 156] on label "General adult medical examination" at bounding box center [354, 158] width 60 height 24
checkbox input "true"
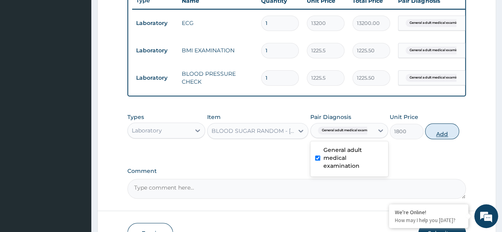
click at [442, 139] on button "Add" at bounding box center [442, 131] width 34 height 16
type input "0"
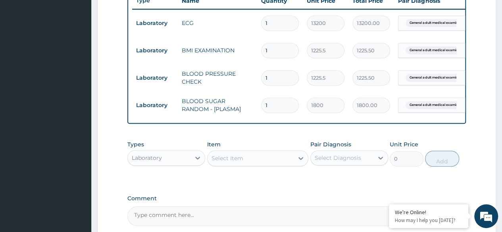
scroll to position [390, 0]
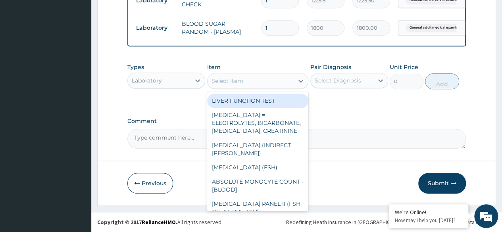
click at [262, 88] on div "Select Item" at bounding box center [258, 81] width 102 height 16
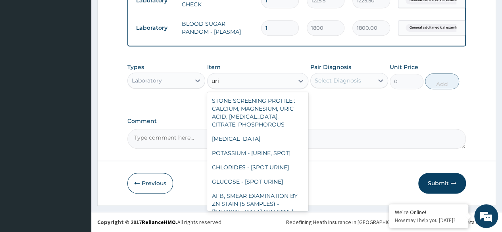
type input "urin"
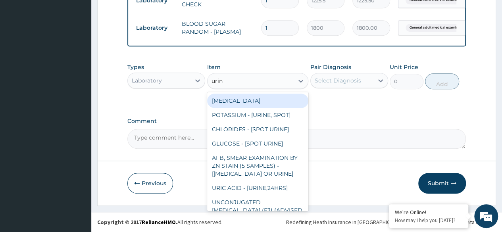
click at [264, 100] on div "URINALYSIS" at bounding box center [258, 101] width 102 height 14
type input "1531.875"
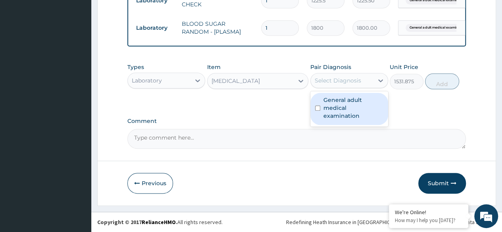
click at [334, 85] on div "Select Diagnosis" at bounding box center [338, 81] width 46 height 8
click at [339, 103] on label "General adult medical examination" at bounding box center [354, 108] width 60 height 24
checkbox input "true"
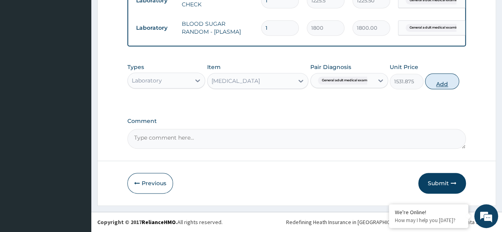
click at [442, 87] on button "Add" at bounding box center [442, 81] width 34 height 16
type input "0"
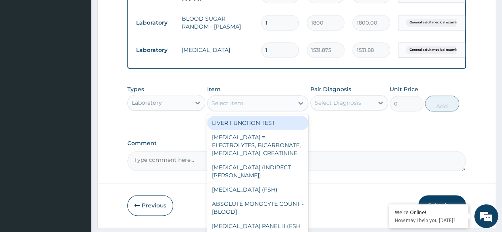
click at [245, 110] on div "Select Item" at bounding box center [251, 103] width 87 height 13
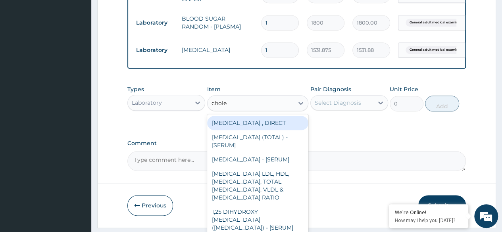
type input "choles"
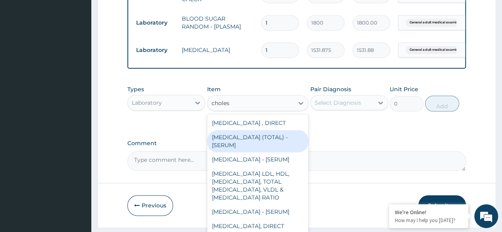
click at [266, 142] on div "CHOLESTEROL (TOTAL) - [SERUM]" at bounding box center [258, 141] width 102 height 22
type input "2880"
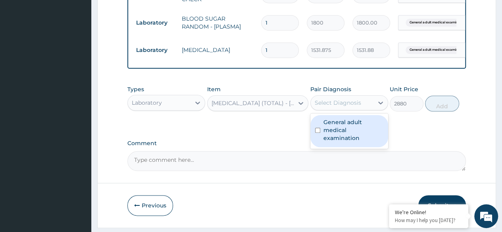
click at [352, 109] on div "Select Diagnosis" at bounding box center [342, 102] width 63 height 13
click at [363, 127] on label "General adult medical examination" at bounding box center [354, 130] width 60 height 24
checkbox input "true"
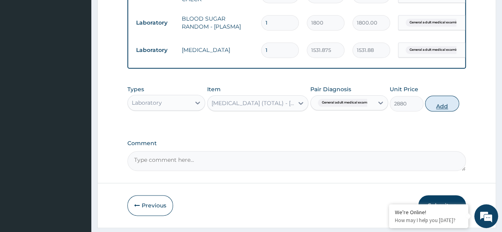
click at [447, 109] on button "Add" at bounding box center [442, 104] width 34 height 16
type input "0"
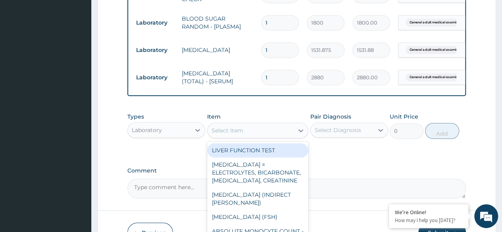
click at [263, 137] on div "Select Item" at bounding box center [251, 130] width 87 height 13
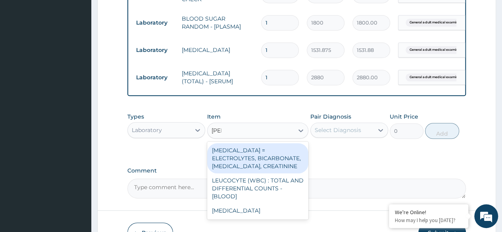
type input "renal"
click at [276, 164] on div "RENAL FUNCTION TESTS = ELECTROLYTES, BICARBONATE, UREA, CREATININE" at bounding box center [258, 158] width 102 height 30
type input "4595.625"
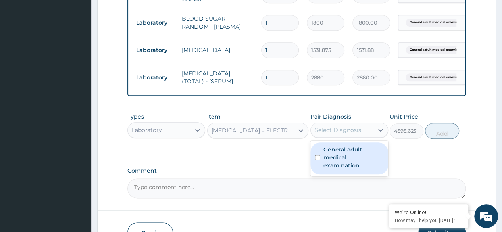
click at [338, 134] on div "Select Diagnosis" at bounding box center [338, 130] width 46 height 8
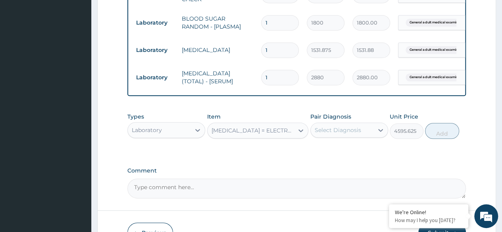
click at [349, 138] on div "Select Diagnosis" at bounding box center [350, 130] width 78 height 15
click at [369, 127] on div "Pair Diagnosis Select Diagnosis" at bounding box center [350, 126] width 78 height 26
click at [368, 128] on div "Pair Diagnosis Select Diagnosis" at bounding box center [350, 126] width 78 height 26
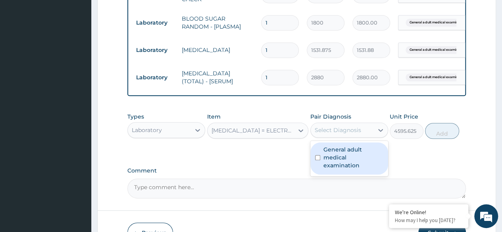
click at [368, 134] on div "Select Diagnosis" at bounding box center [342, 130] width 63 height 13
click at [362, 159] on label "General adult medical examination" at bounding box center [354, 158] width 60 height 24
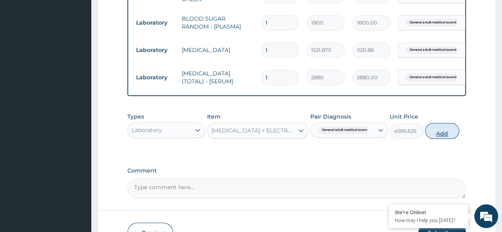
click at [450, 139] on button "Add" at bounding box center [442, 131] width 34 height 16
type input "0"
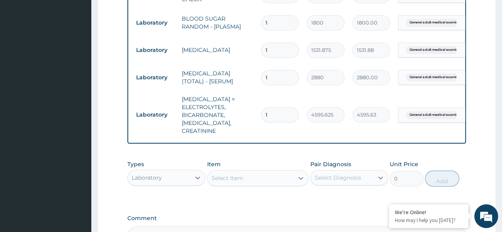
scroll to position [477, 0]
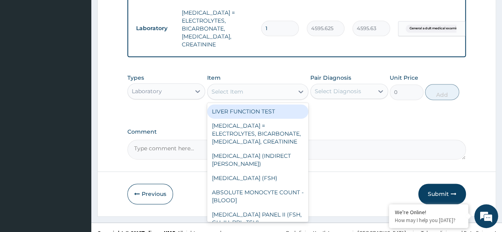
click at [229, 89] on div "Select Item" at bounding box center [228, 92] width 32 height 8
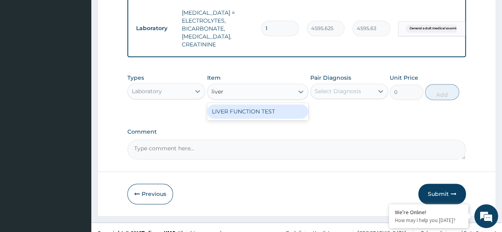
type input "liver"
click at [257, 113] on div "LIVER FUNCTION TEST" at bounding box center [258, 111] width 102 height 14
type input "4595.625"
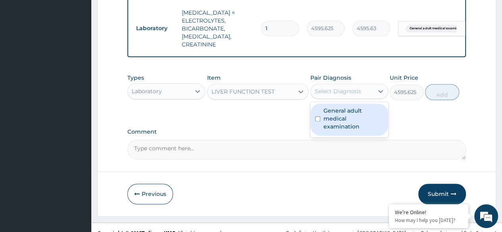
click at [336, 93] on div "Select Diagnosis" at bounding box center [338, 91] width 46 height 8
click at [349, 111] on label "General adult medical examination" at bounding box center [354, 119] width 60 height 24
checkbox input "true"
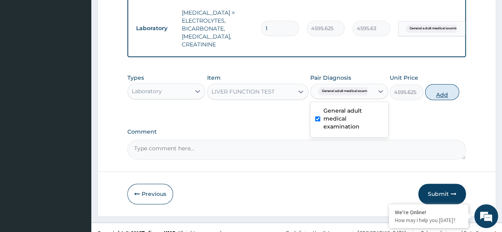
click at [440, 93] on button "Add" at bounding box center [442, 92] width 34 height 16
type input "0"
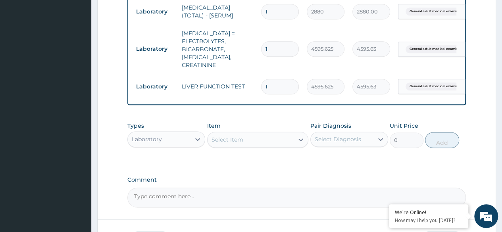
scroll to position [512, 0]
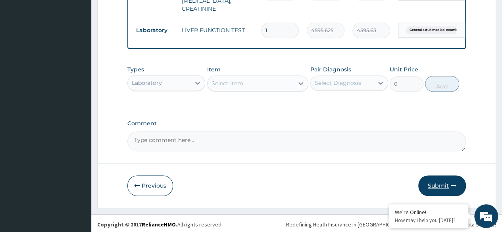
click at [444, 181] on button "Submit" at bounding box center [443, 186] width 48 height 21
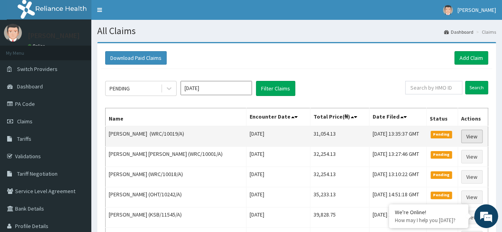
click at [472, 132] on link "View" at bounding box center [471, 137] width 21 height 14
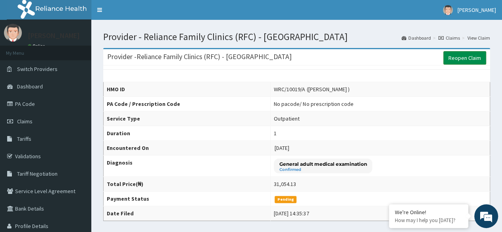
click at [472, 58] on link "Reopen Claim" at bounding box center [465, 58] width 43 height 14
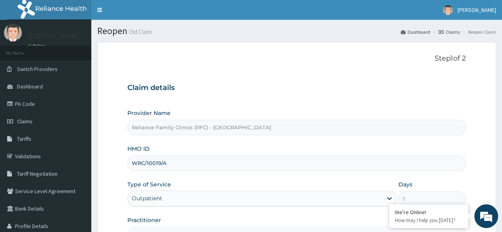
scroll to position [92, 0]
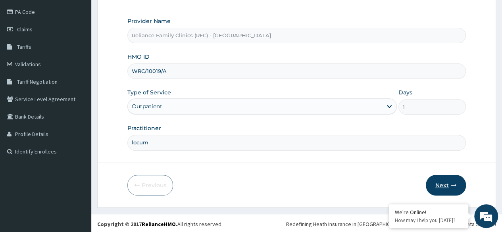
click at [439, 182] on button "Next" at bounding box center [446, 185] width 40 height 21
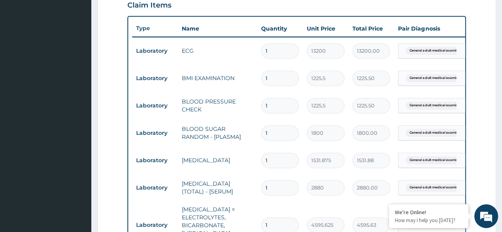
scroll to position [0, 0]
click at [446, 49] on span "General adult medical examinat..." at bounding box center [437, 51] width 62 height 8
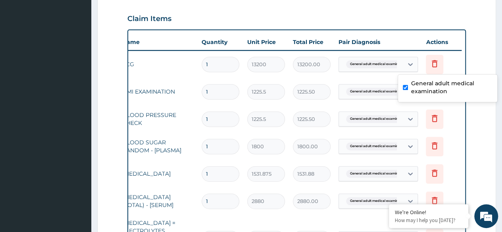
scroll to position [265, 0]
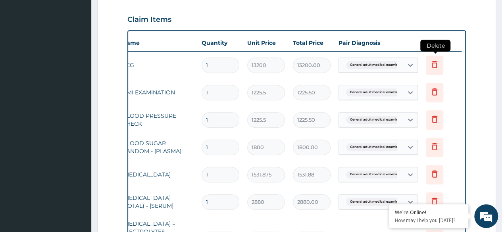
click at [432, 66] on icon at bounding box center [435, 65] width 10 height 10
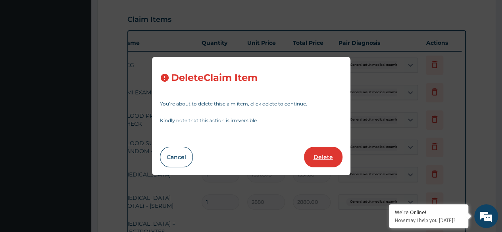
click at [314, 156] on button "Delete" at bounding box center [323, 157] width 39 height 21
type input "1225.5"
type input "1225.50"
type input "1800"
type input "1800.00"
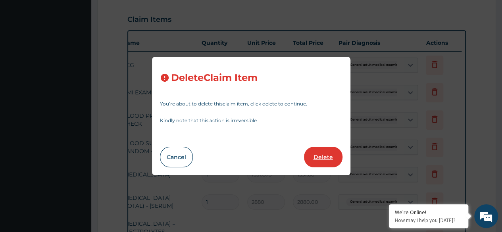
type input "1531.875"
type input "1531.88"
type input "2880"
type input "2880.00"
type input "4595.625"
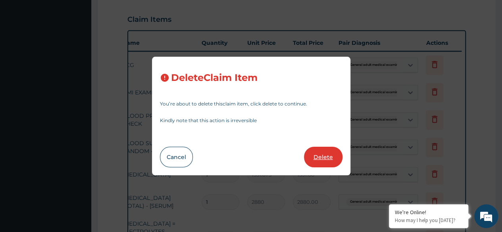
type input "4595.63"
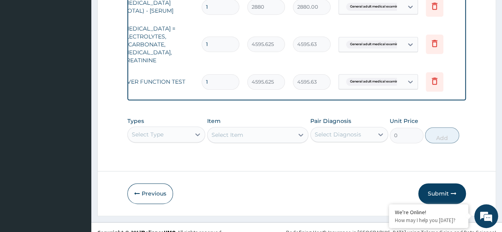
scroll to position [441, 0]
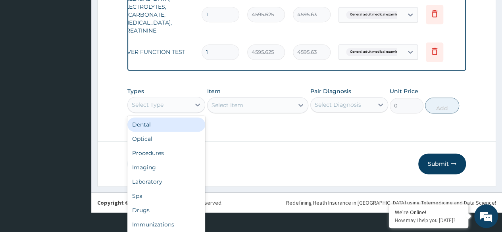
click at [164, 113] on div "option Dental focused, 1 of 10. 10 results available. Use Up and Down to choose…" at bounding box center [166, 105] width 78 height 16
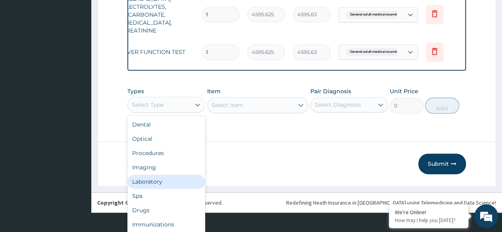
click at [176, 178] on div "Laboratory" at bounding box center [166, 182] width 78 height 14
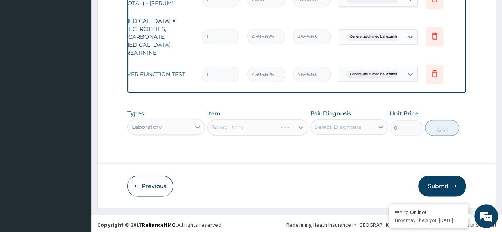
scroll to position [0, 0]
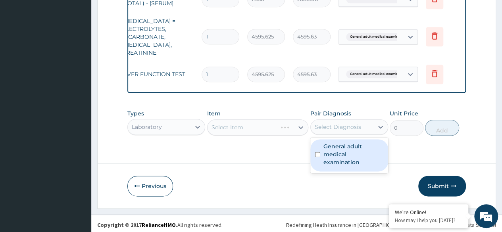
click at [339, 123] on div "Select Diagnosis" at bounding box center [338, 127] width 46 height 8
click at [349, 139] on div "General adult medical examination" at bounding box center [350, 155] width 78 height 32
checkbox input "true"
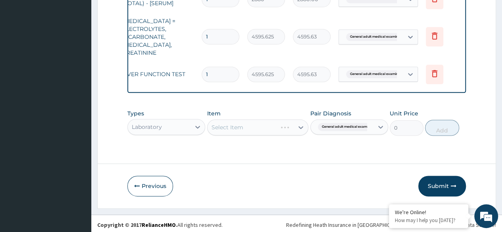
click at [243, 120] on div "Select Item" at bounding box center [258, 128] width 102 height 16
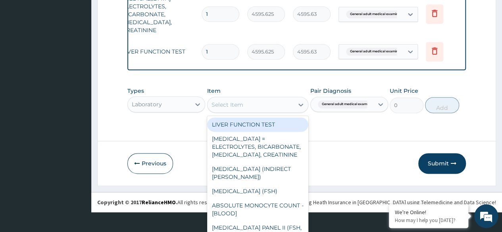
click at [243, 113] on div "option LIVER FUNCTION TEST focused, 1 of 431. 431 results available. Use Up and…" at bounding box center [258, 105] width 102 height 16
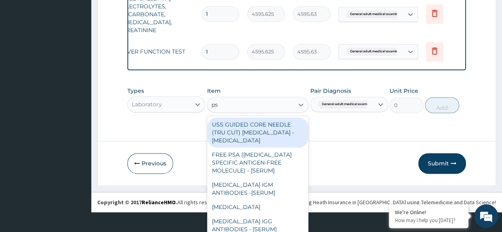
type input "psa"
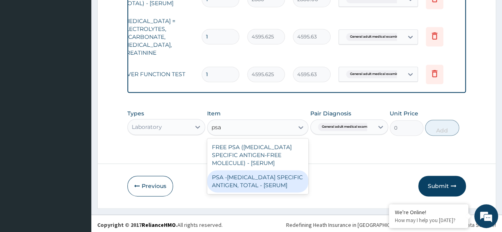
click at [269, 182] on div "PSA -[MEDICAL_DATA] SPECIFIC ANTIGEN, TOTAL - [SERUM]" at bounding box center [258, 181] width 102 height 22
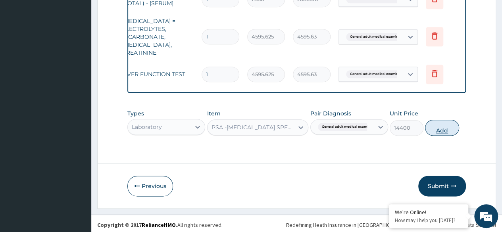
click at [447, 127] on button "Add" at bounding box center [442, 128] width 34 height 16
type input "0"
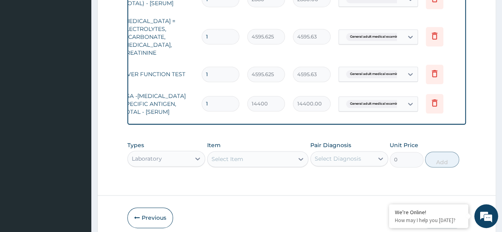
scroll to position [473, 0]
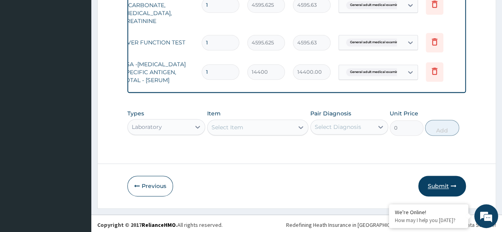
click at [438, 182] on button "Submit" at bounding box center [443, 186] width 48 height 21
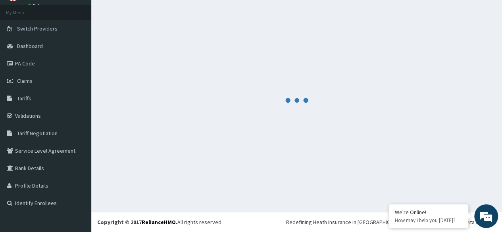
scroll to position [40, 0]
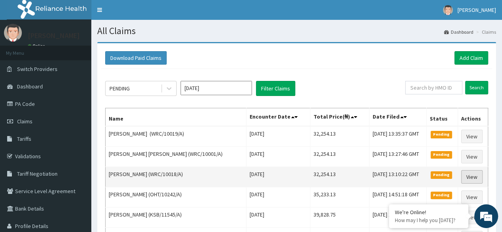
click at [477, 171] on link "View" at bounding box center [471, 177] width 21 height 14
click at [473, 180] on link "View" at bounding box center [471, 177] width 21 height 14
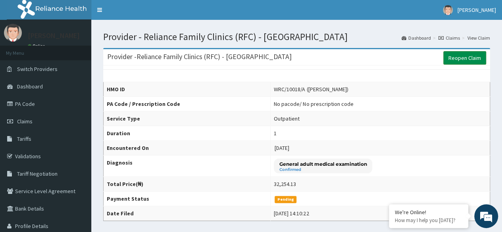
click at [470, 57] on link "Reopen Claim" at bounding box center [465, 58] width 43 height 14
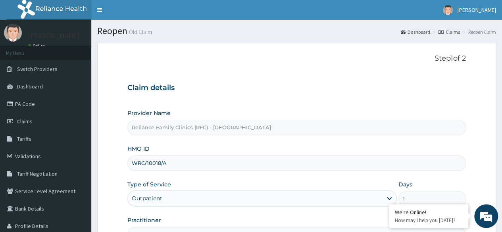
scroll to position [92, 0]
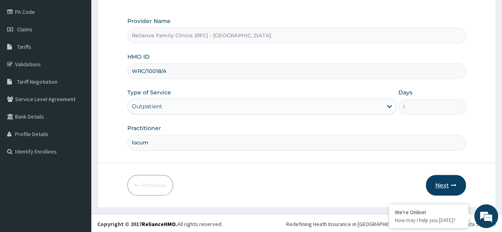
click at [447, 183] on button "Next" at bounding box center [446, 185] width 40 height 21
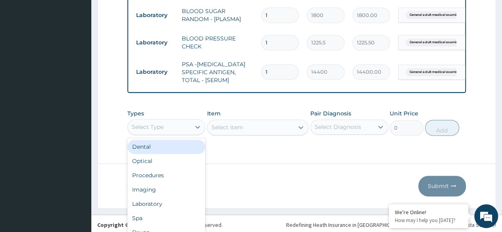
scroll to position [22, 0]
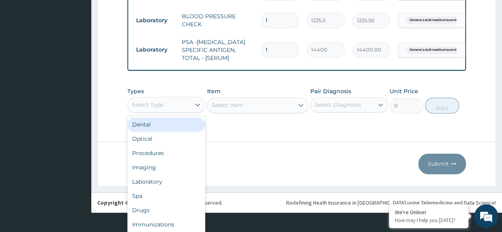
click at [181, 113] on div "option Dental focused, 1 of 10. 10 results available. Use Up and Down to choose…" at bounding box center [166, 105] width 78 height 16
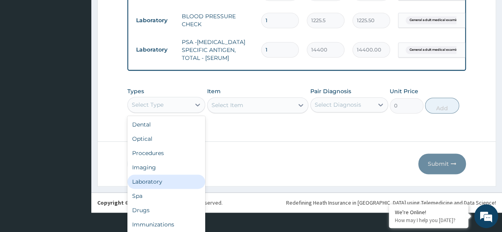
click at [176, 175] on div "Laboratory" at bounding box center [166, 182] width 78 height 14
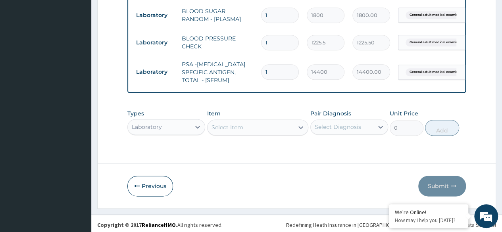
scroll to position [0, 0]
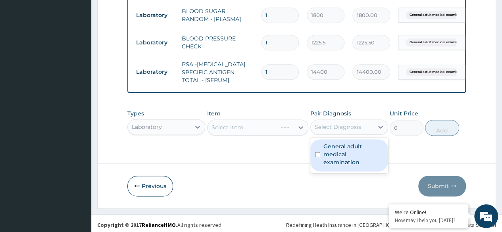
click at [348, 132] on div "Select Diagnosis" at bounding box center [350, 127] width 78 height 15
click at [356, 152] on label "General adult medical examination" at bounding box center [354, 155] width 60 height 24
checkbox input "true"
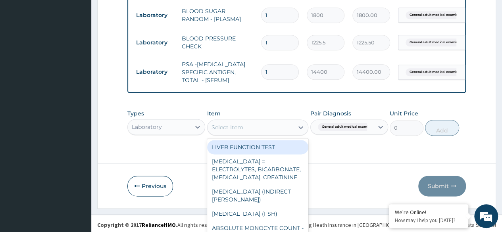
scroll to position [23, 0]
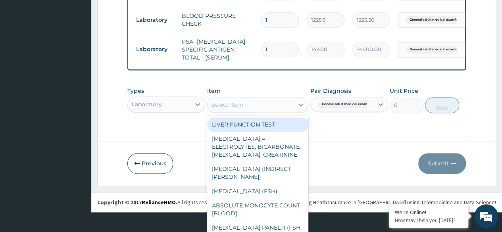
click at [252, 113] on div "option LIVER FUNCTION TEST focused, 1 of 431. 431 results available. Use Up and…" at bounding box center [258, 105] width 102 height 16
click at [256, 118] on div "LIVER FUNCTION TEST" at bounding box center [258, 125] width 102 height 14
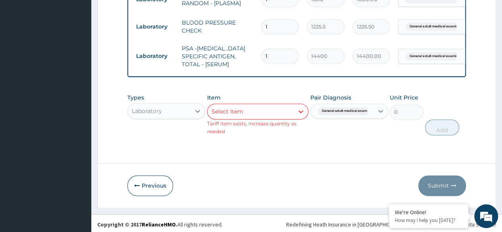
scroll to position [7, 0]
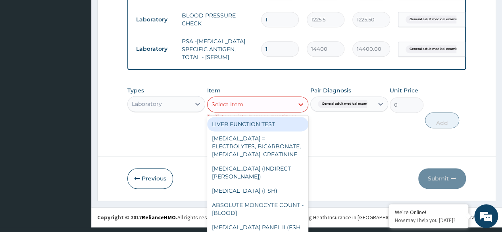
click at [257, 112] on div "option LIVER FUNCTION TEST, selected. option LIVER FUNCTION TEST focused, 1 of …" at bounding box center [258, 104] width 102 height 16
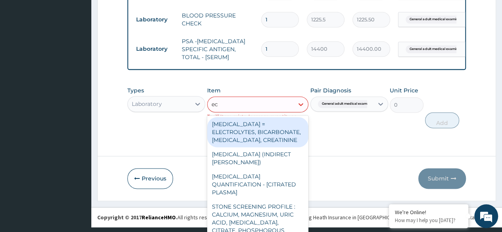
type input "ecg"
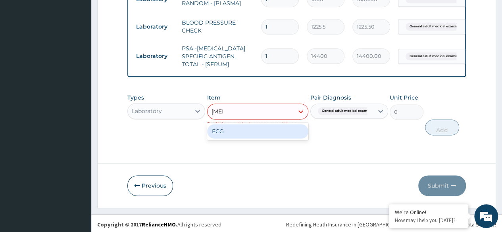
click at [276, 131] on div "ECG" at bounding box center [258, 131] width 102 height 14
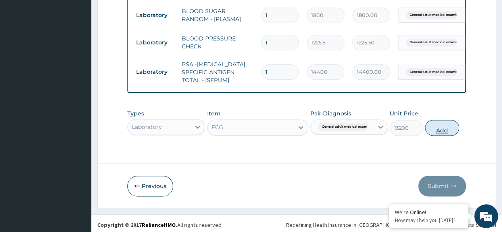
click at [445, 125] on button "Add" at bounding box center [442, 128] width 34 height 16
type input "0"
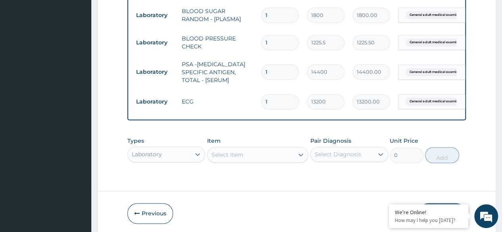
scroll to position [500, 0]
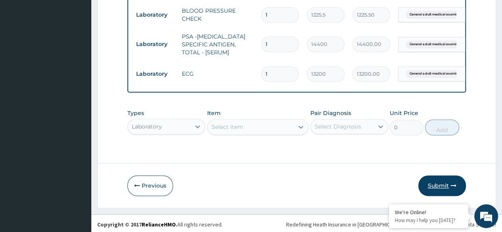
click at [441, 181] on button "Submit" at bounding box center [443, 186] width 48 height 21
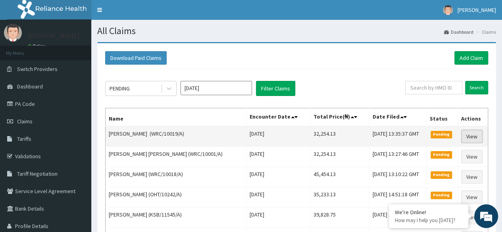
click at [468, 141] on link "View" at bounding box center [471, 137] width 21 height 14
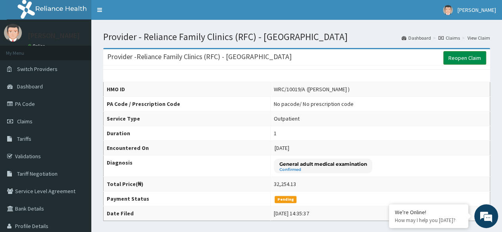
click at [474, 62] on link "Reopen Claim" at bounding box center [465, 58] width 43 height 14
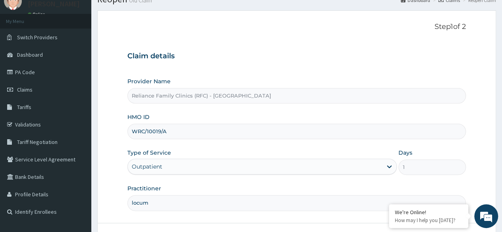
scroll to position [92, 0]
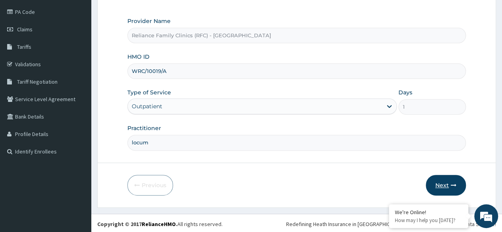
click at [447, 192] on button "Next" at bounding box center [446, 185] width 40 height 21
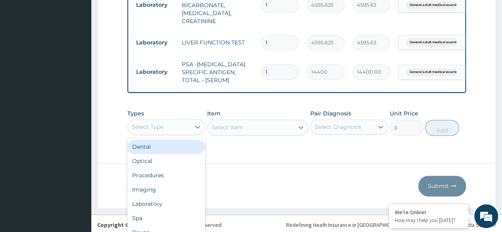
scroll to position [22, 0]
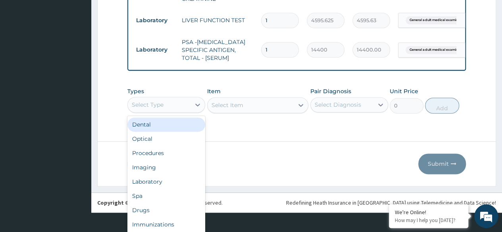
click at [166, 113] on div "option Dental focused, 1 of 10. 10 results available. Use Up and Down to choose…" at bounding box center [166, 105] width 78 height 16
type input "l"
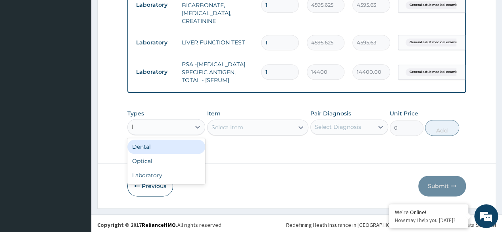
scroll to position [0, 0]
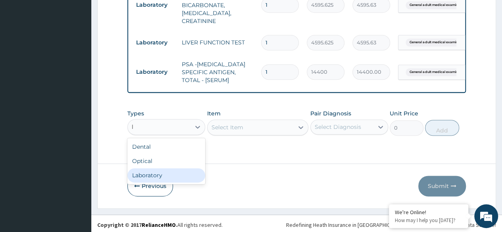
click at [186, 172] on div "Laboratory" at bounding box center [166, 175] width 78 height 14
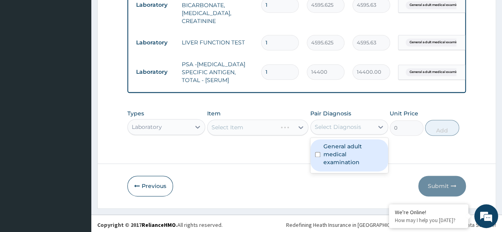
click at [345, 127] on div "Select Diagnosis" at bounding box center [338, 127] width 46 height 8
click at [348, 144] on label "General adult medical examination" at bounding box center [354, 155] width 60 height 24
checkbox input "true"
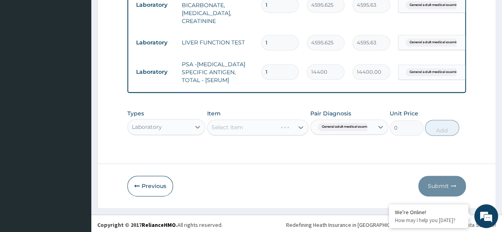
click at [273, 120] on div "Select Item" at bounding box center [258, 128] width 102 height 16
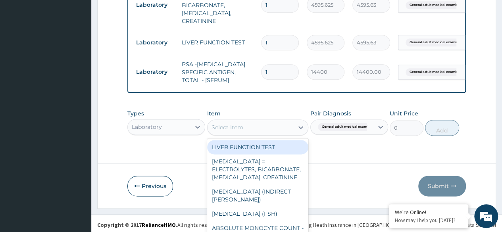
scroll to position [23, 0]
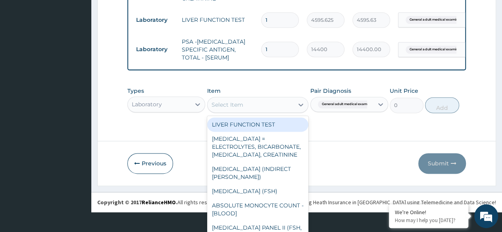
click at [273, 113] on div "option LIVER FUNCTION TEST focused, 1 of 431. 431 results available. Use Up and…" at bounding box center [258, 105] width 102 height 16
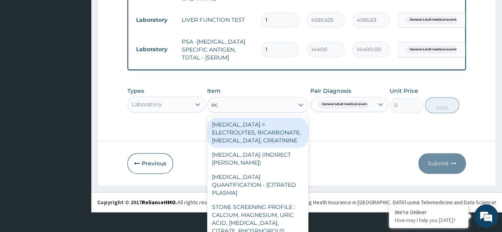
type input "[MEDICAL_DATA]"
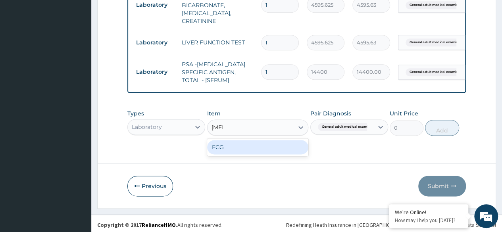
click at [283, 147] on div "ECG" at bounding box center [258, 147] width 102 height 14
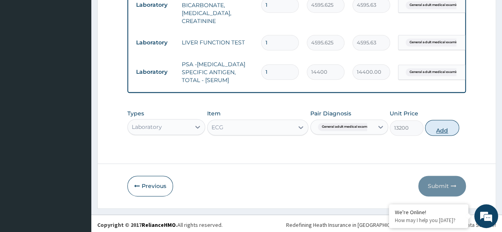
click at [449, 129] on button "Add" at bounding box center [442, 128] width 34 height 16
type input "0"
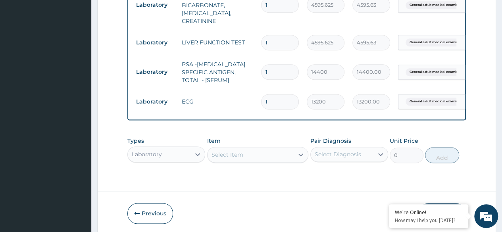
click at [451, 203] on button "Submit" at bounding box center [443, 213] width 48 height 21
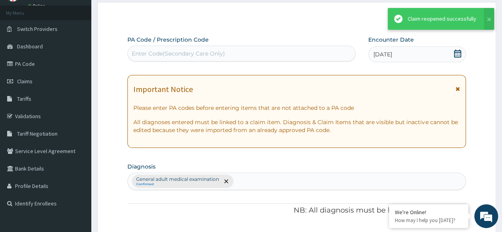
scroll to position [473, 0]
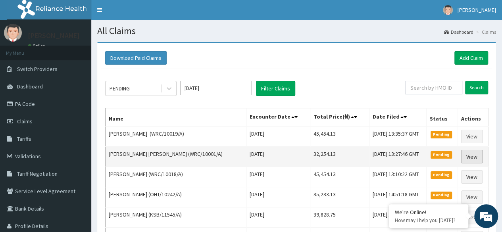
click at [477, 156] on link "View" at bounding box center [471, 157] width 21 height 14
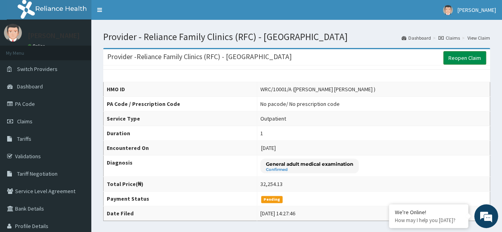
click at [474, 51] on link "Reopen Claim" at bounding box center [465, 58] width 43 height 14
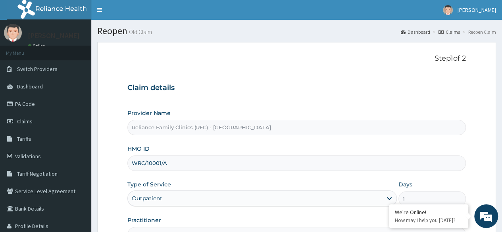
scroll to position [92, 0]
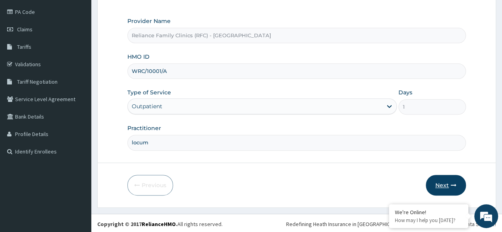
click at [447, 181] on button "Next" at bounding box center [446, 185] width 40 height 21
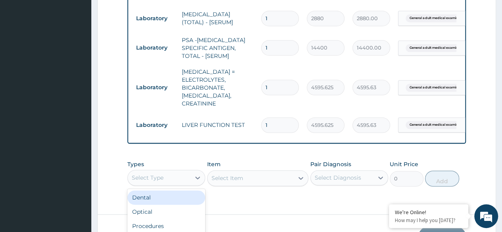
scroll to position [22, 0]
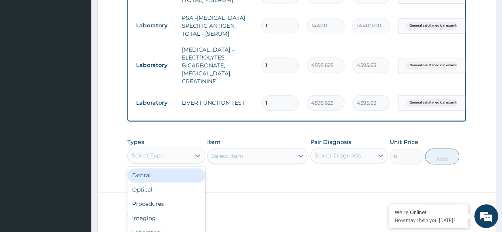
click at [190, 164] on div "option Dental focused, 1 of 10. 10 results available. Use Up and Down to choose…" at bounding box center [166, 156] width 78 height 16
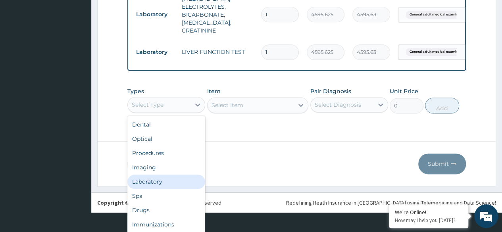
click at [156, 179] on div "Laboratory" at bounding box center [166, 182] width 78 height 14
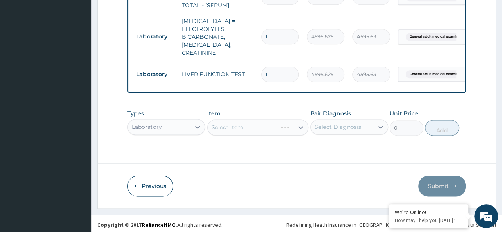
scroll to position [0, 0]
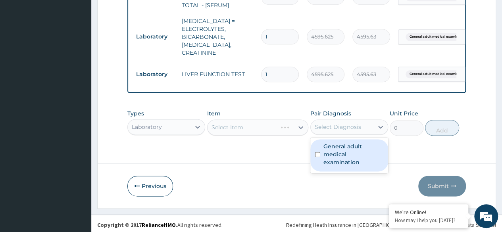
drag, startPoint x: 353, startPoint y: 119, endPoint x: 358, endPoint y: 141, distance: 23.1
click at [358, 135] on div "option General adult medical examination focused, 1 of 1. 1 result available. U…" at bounding box center [350, 127] width 78 height 15
click at [358, 143] on label "General adult medical examination" at bounding box center [354, 155] width 60 height 24
checkbox input "true"
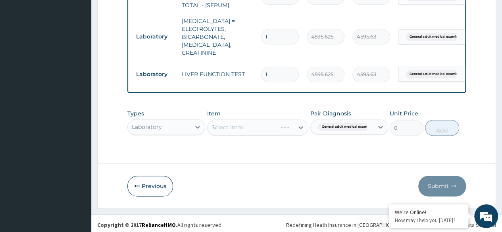
click at [269, 130] on div "Select Item" at bounding box center [258, 128] width 102 height 16
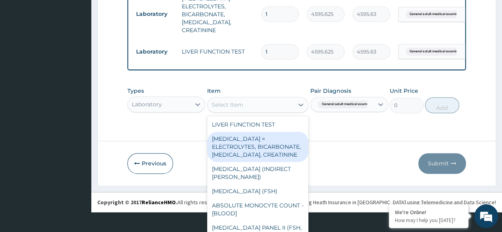
click at [269, 113] on div "option RENAL FUNCTION TESTS = ELECTROLYTES, BICARBONATE, UREA, CREATININE focus…" at bounding box center [258, 105] width 102 height 16
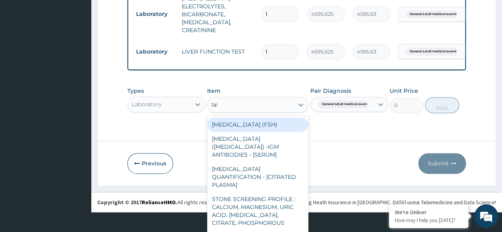
scroll to position [0, 0]
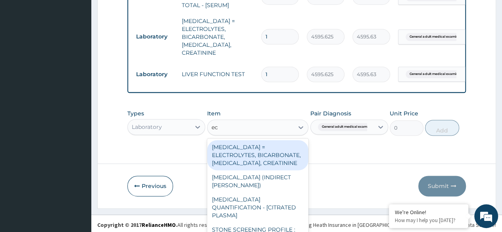
type input "ecg"
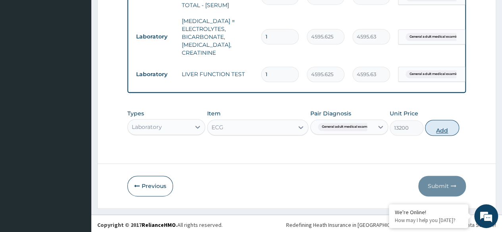
click at [442, 129] on button "Add" at bounding box center [442, 128] width 34 height 16
type input "0"
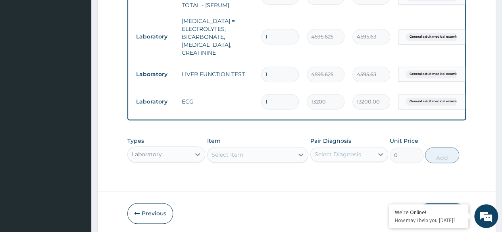
scroll to position [500, 0]
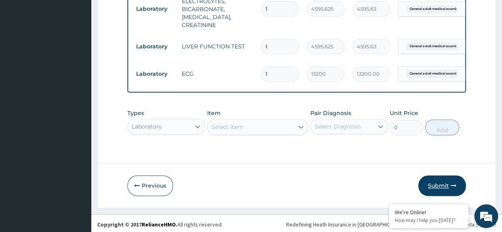
click at [434, 187] on button "Submit" at bounding box center [443, 186] width 48 height 21
